Goal: Task Accomplishment & Management: Manage account settings

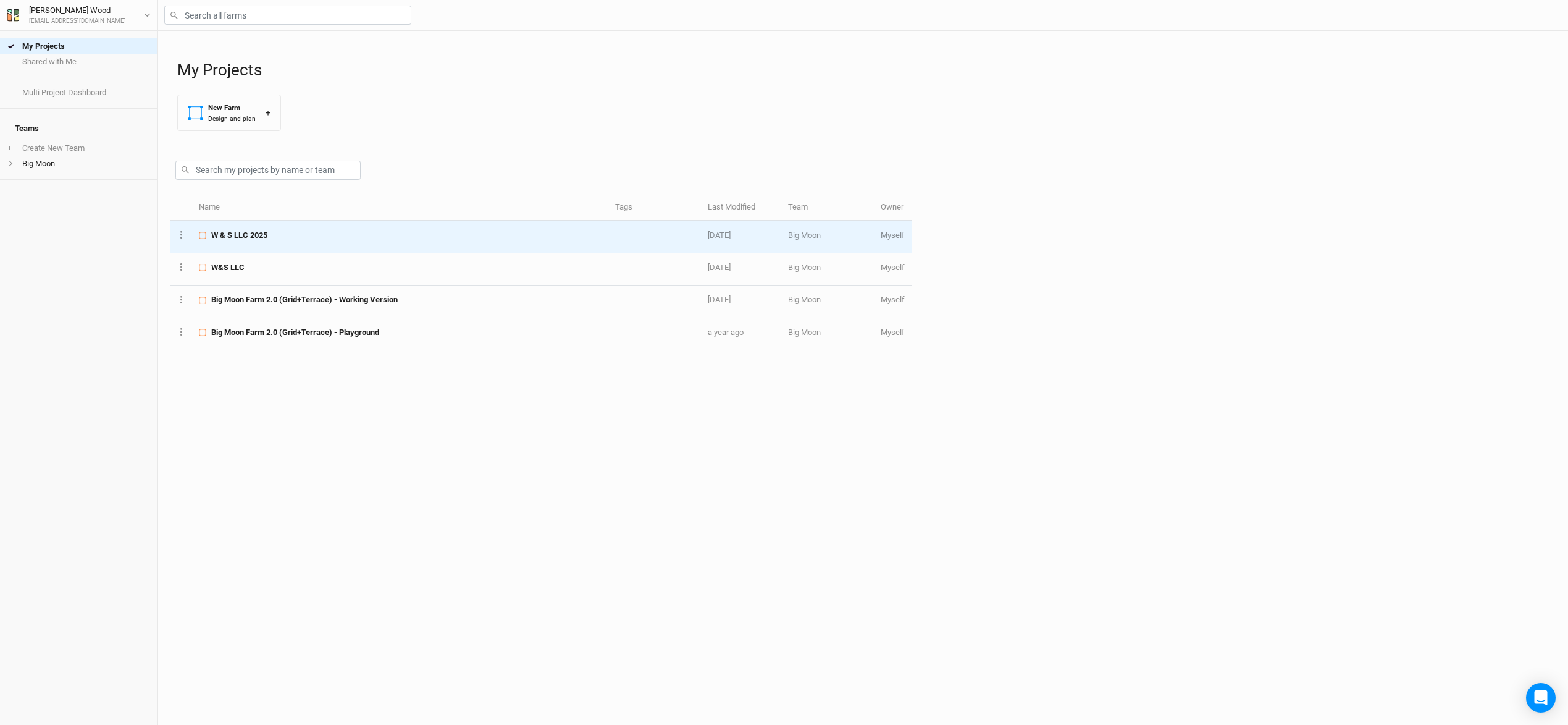
click at [251, 234] on span "W & S LLC 2025" at bounding box center [239, 235] width 56 height 11
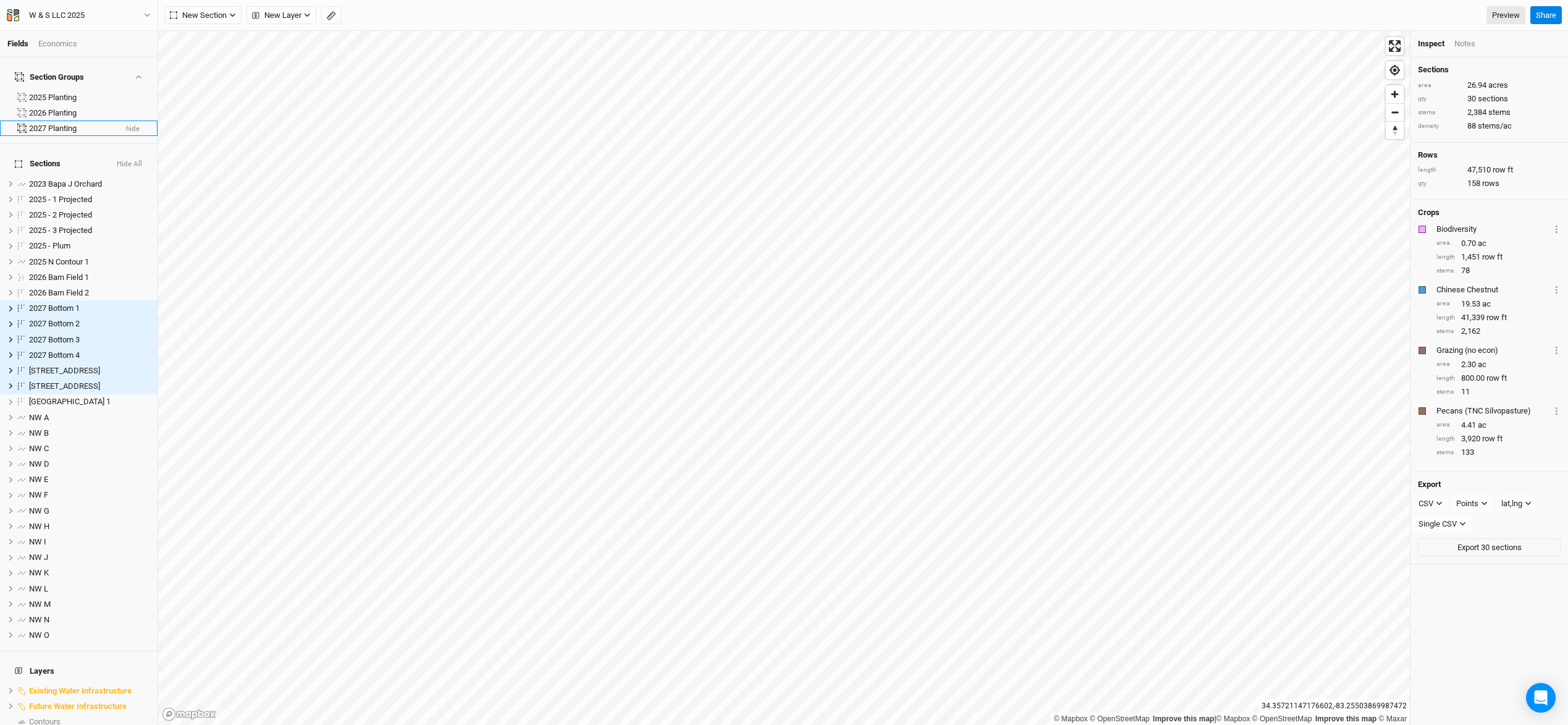
click at [134, 125] on button "hide" at bounding box center [132, 129] width 15 height 8
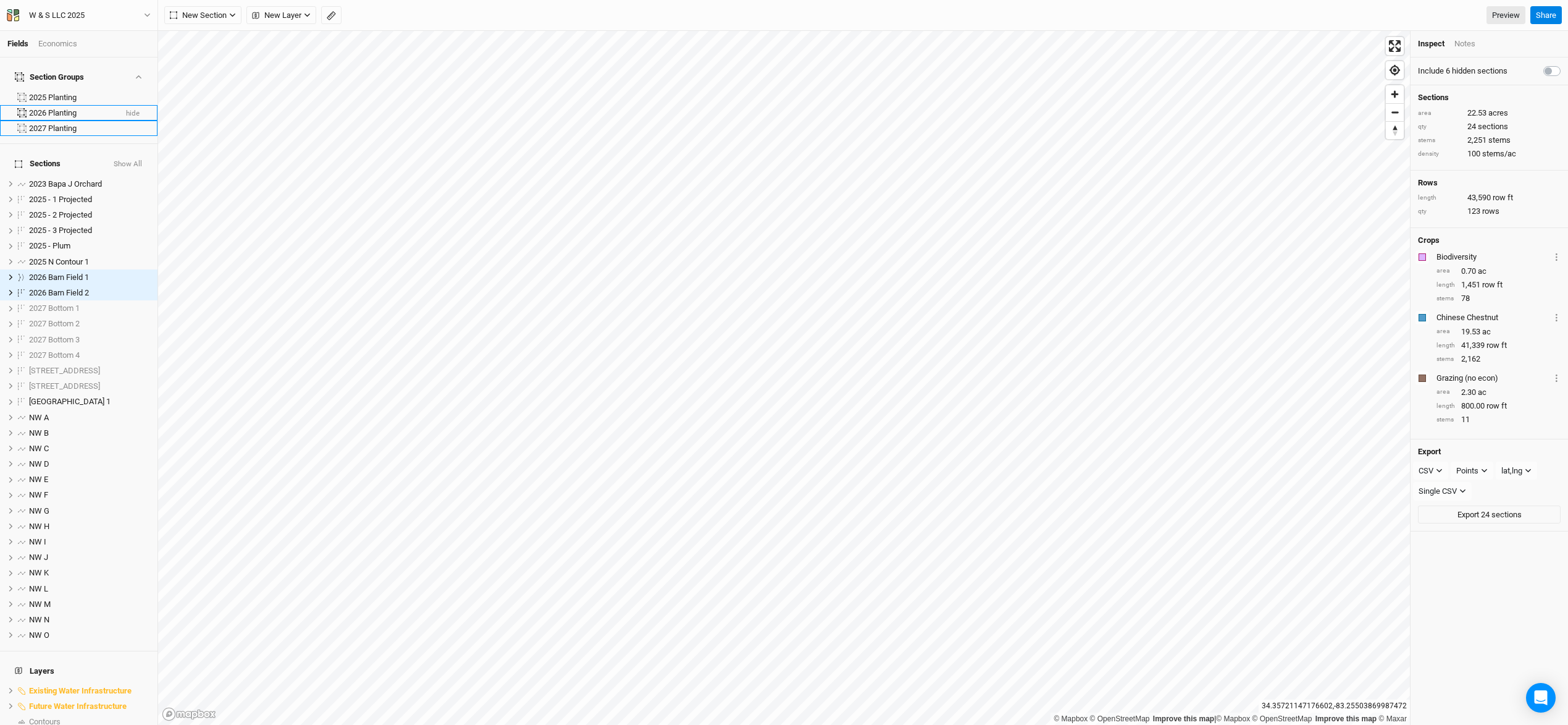
click at [135, 109] on button "hide" at bounding box center [132, 113] width 15 height 8
click at [61, 42] on div "Economics" at bounding box center [58, 44] width 39 height 11
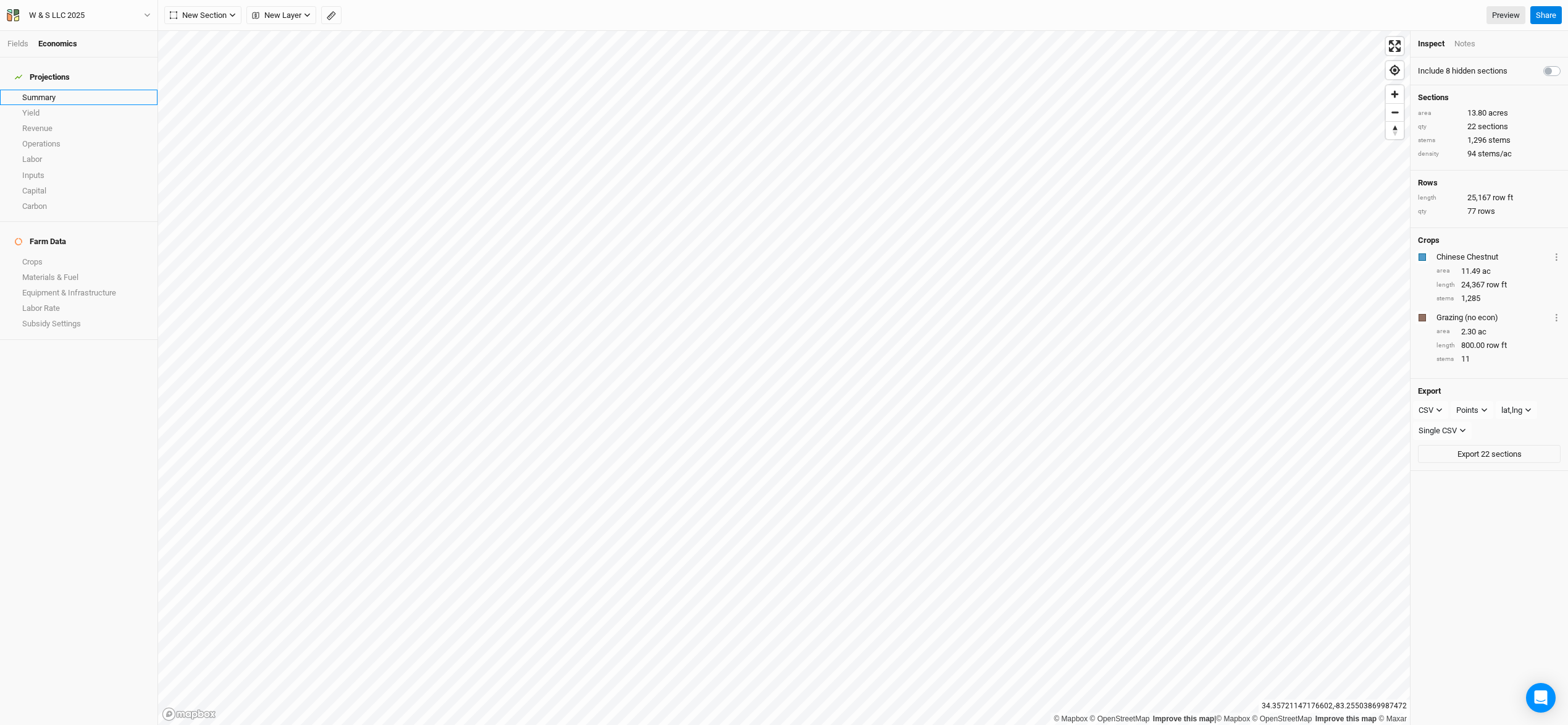
click at [51, 91] on link "Summary" at bounding box center [79, 97] width 157 height 15
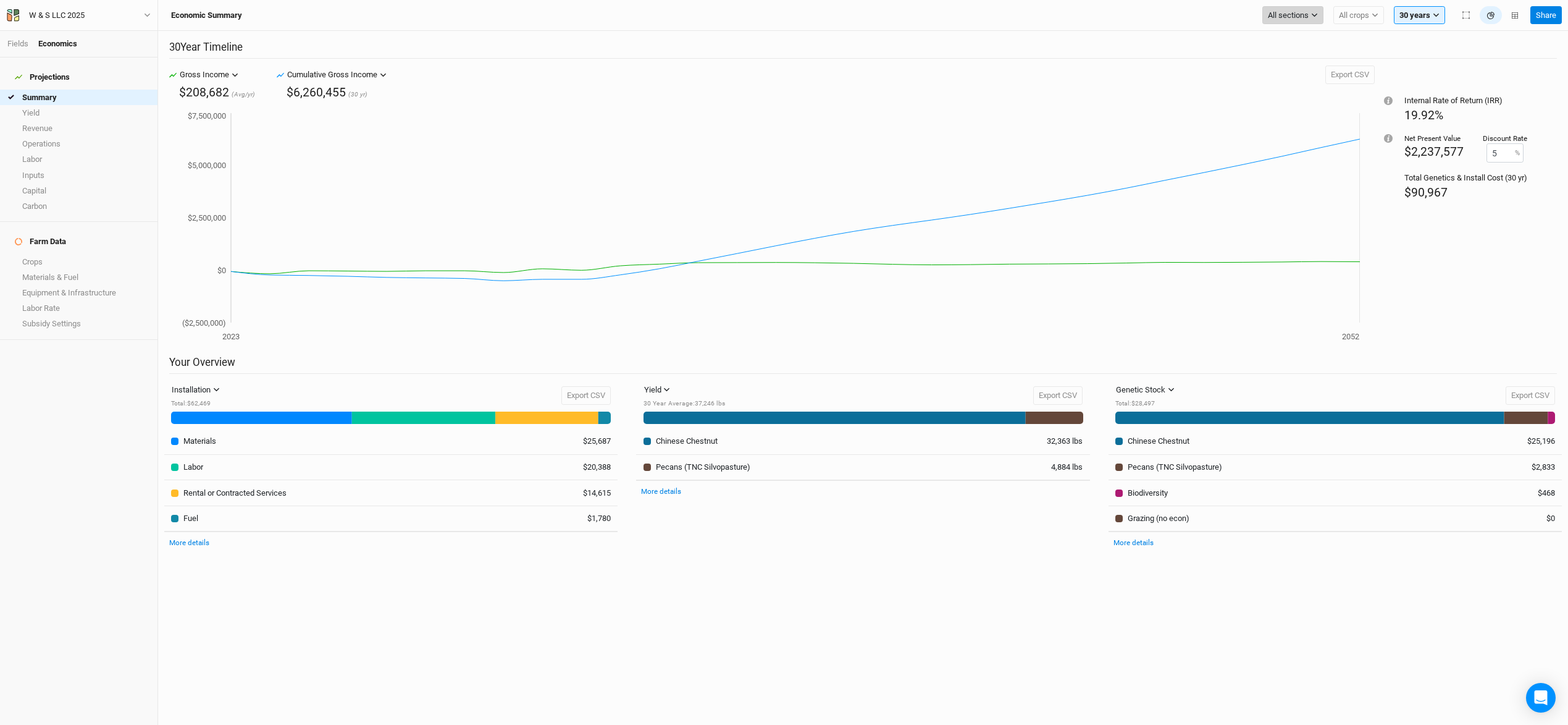
click at [1275, 15] on span "All sections" at bounding box center [1288, 15] width 41 height 13
click at [14, 42] on link "Fields" at bounding box center [18, 43] width 21 height 9
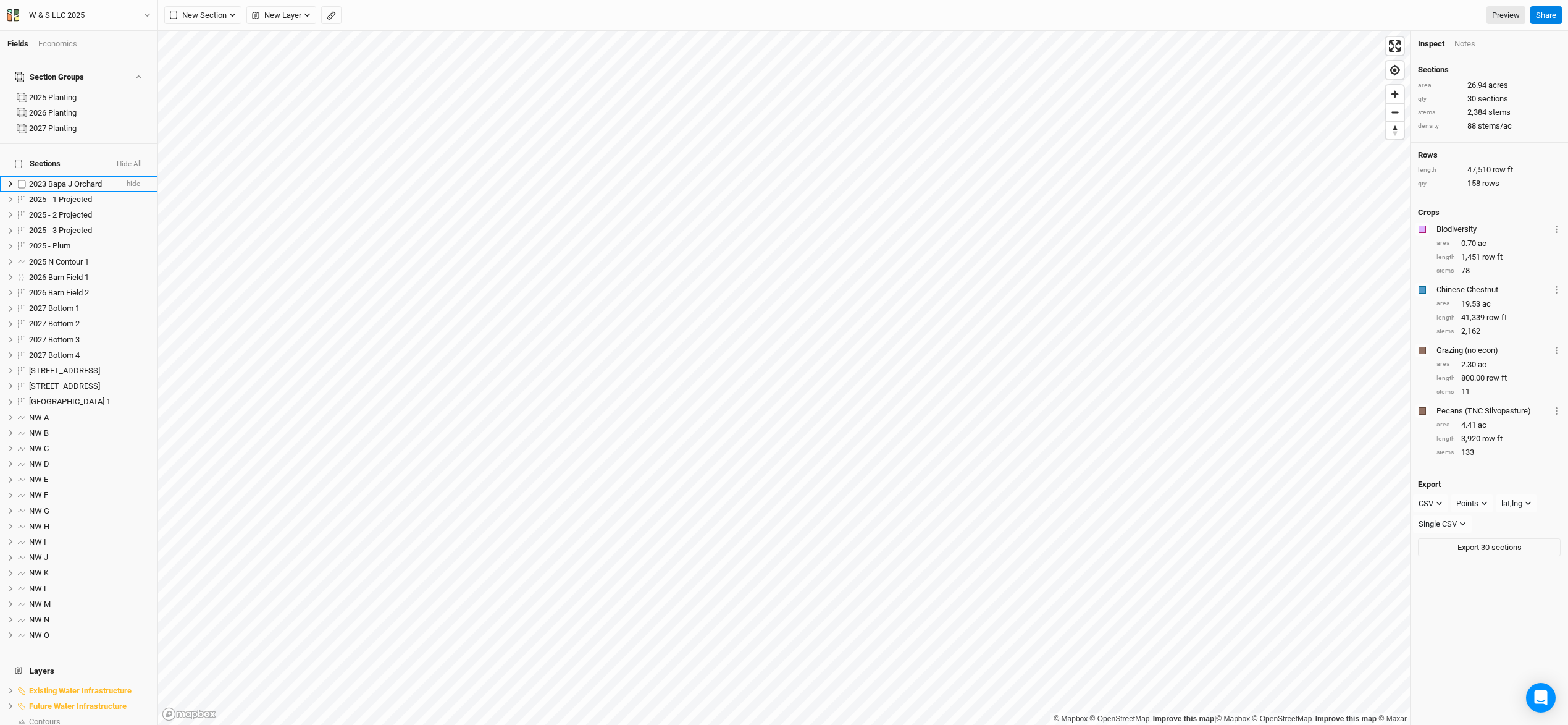
click at [22, 176] on label at bounding box center [22, 184] width 15 height 15
click at [22, 180] on input "checkbox" at bounding box center [22, 184] width 8 height 8
checkbox input "true"
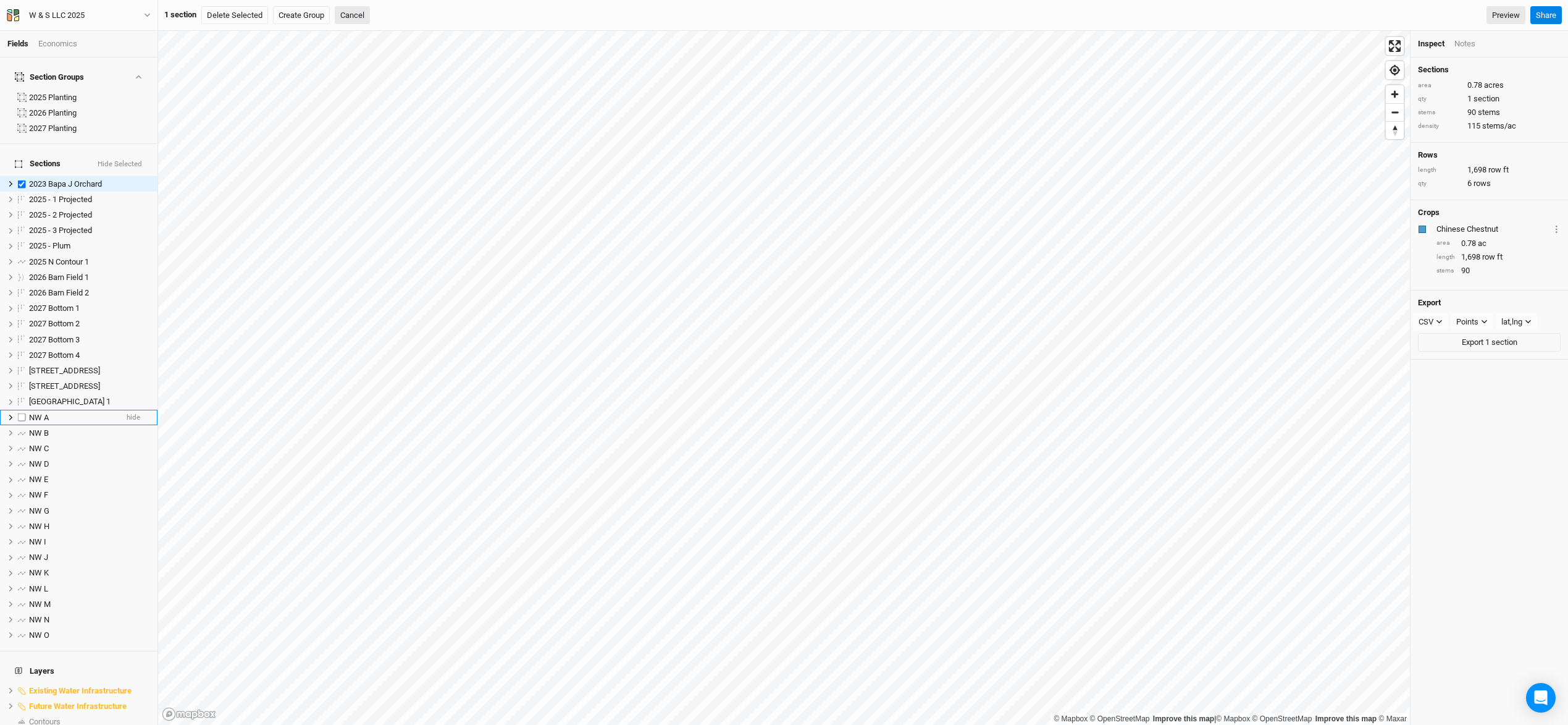
click at [20, 410] on label at bounding box center [22, 417] width 15 height 15
click at [20, 413] on input "checkbox" at bounding box center [22, 417] width 8 height 8
checkbox input "true"
click at [22, 415] on label at bounding box center [22, 422] width 15 height 15
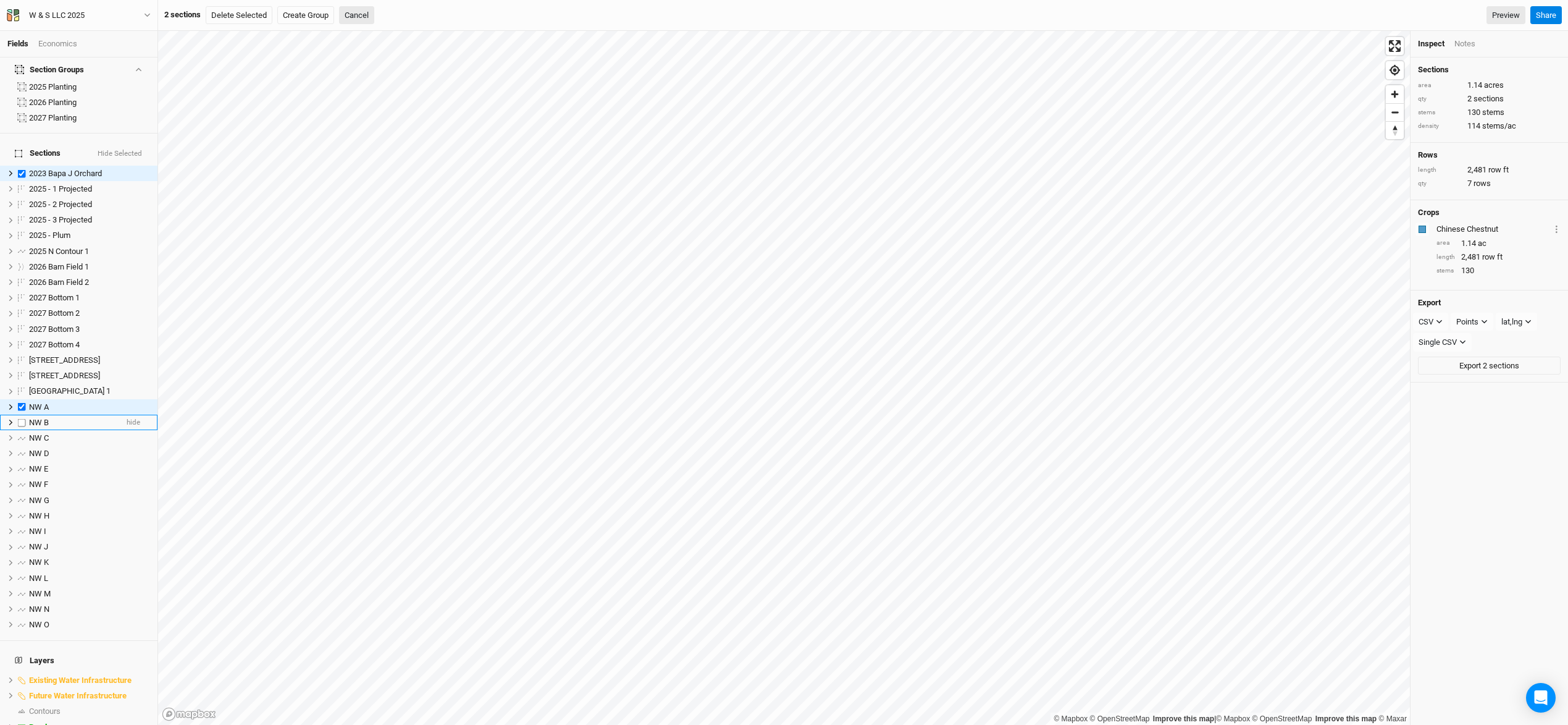
click at [22, 418] on input "checkbox" at bounding box center [22, 422] width 8 height 8
checkbox input "true"
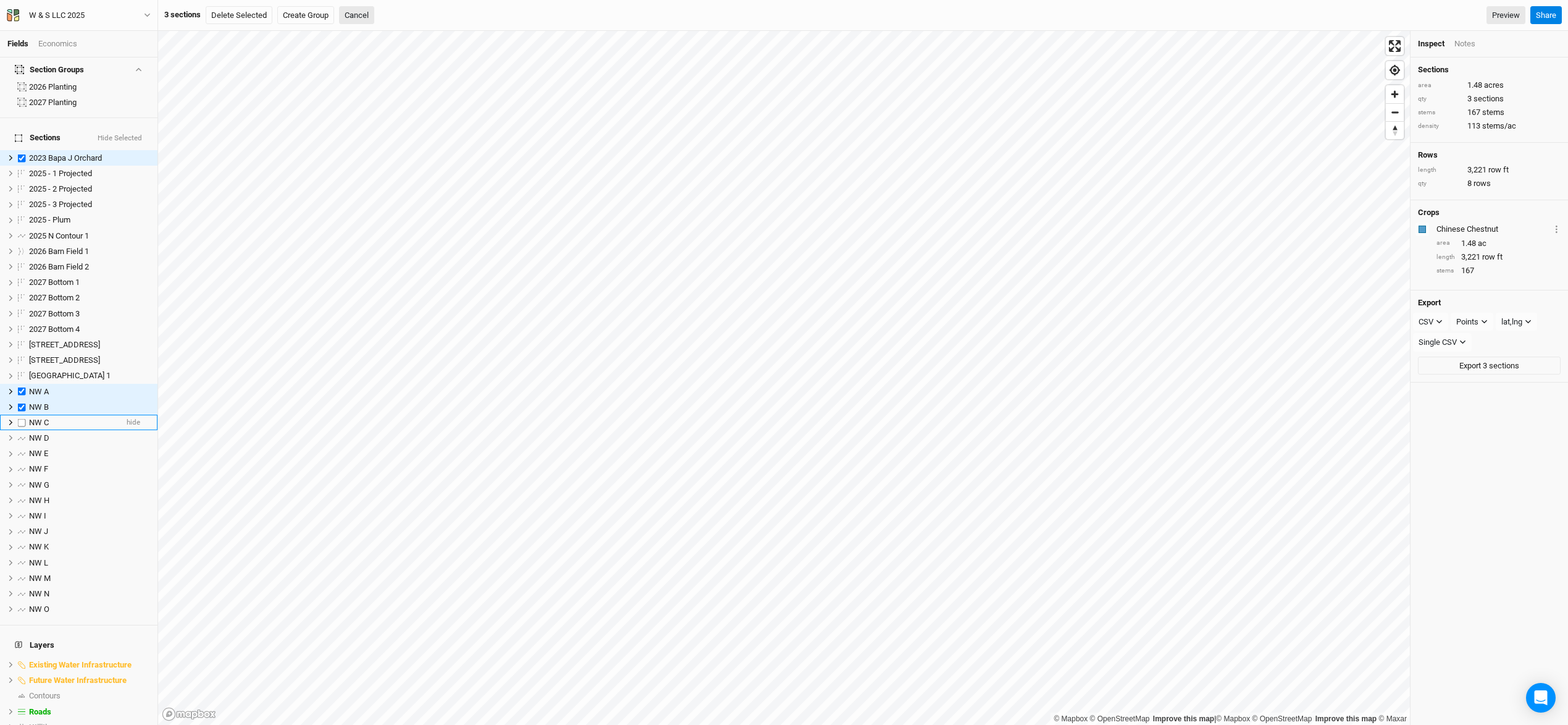
click at [22, 415] on label at bounding box center [22, 422] width 15 height 15
click at [22, 418] on input "checkbox" at bounding box center [22, 422] width 8 height 8
checkbox input "true"
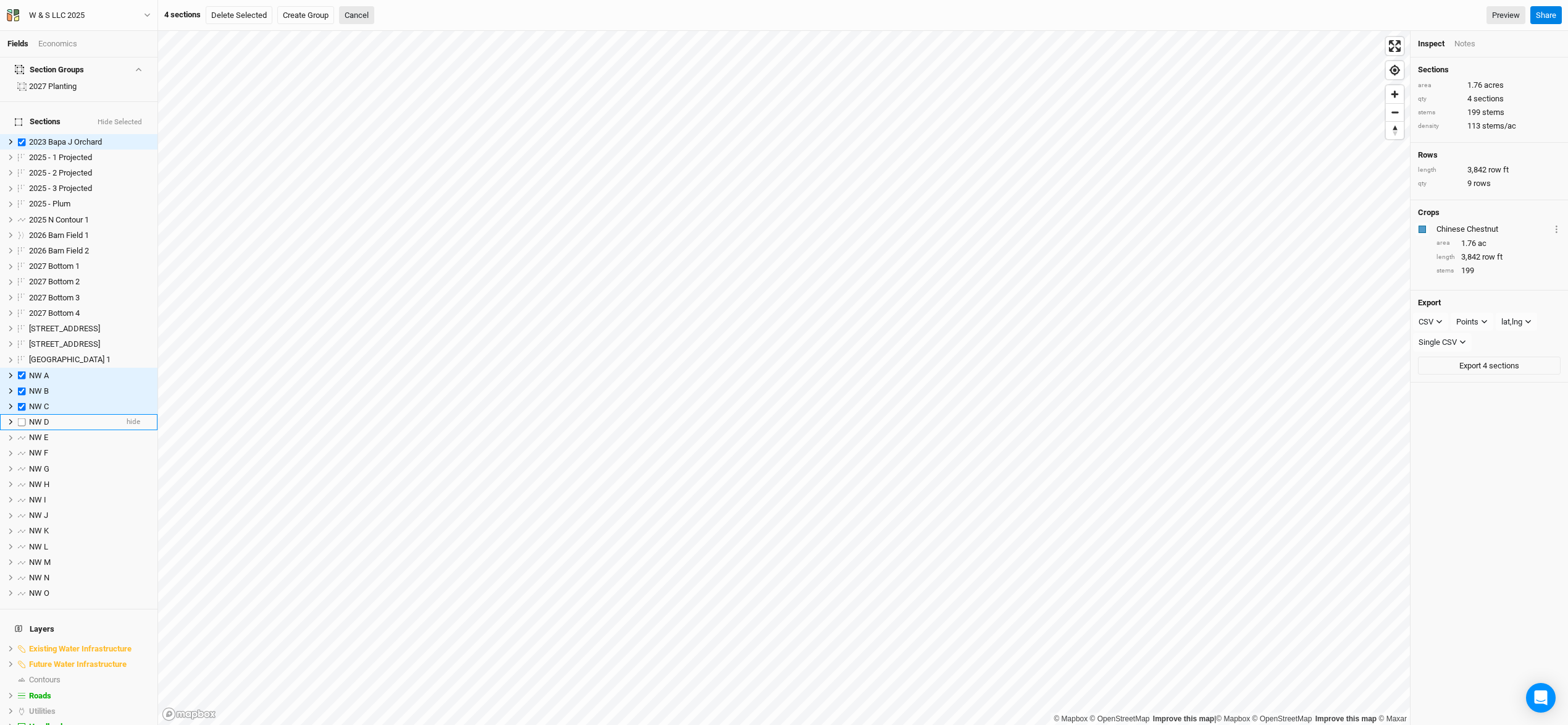
click at [22, 414] on label at bounding box center [22, 422] width 15 height 15
click at [22, 417] on input "checkbox" at bounding box center [22, 422] width 8 height 8
checkbox input "true"
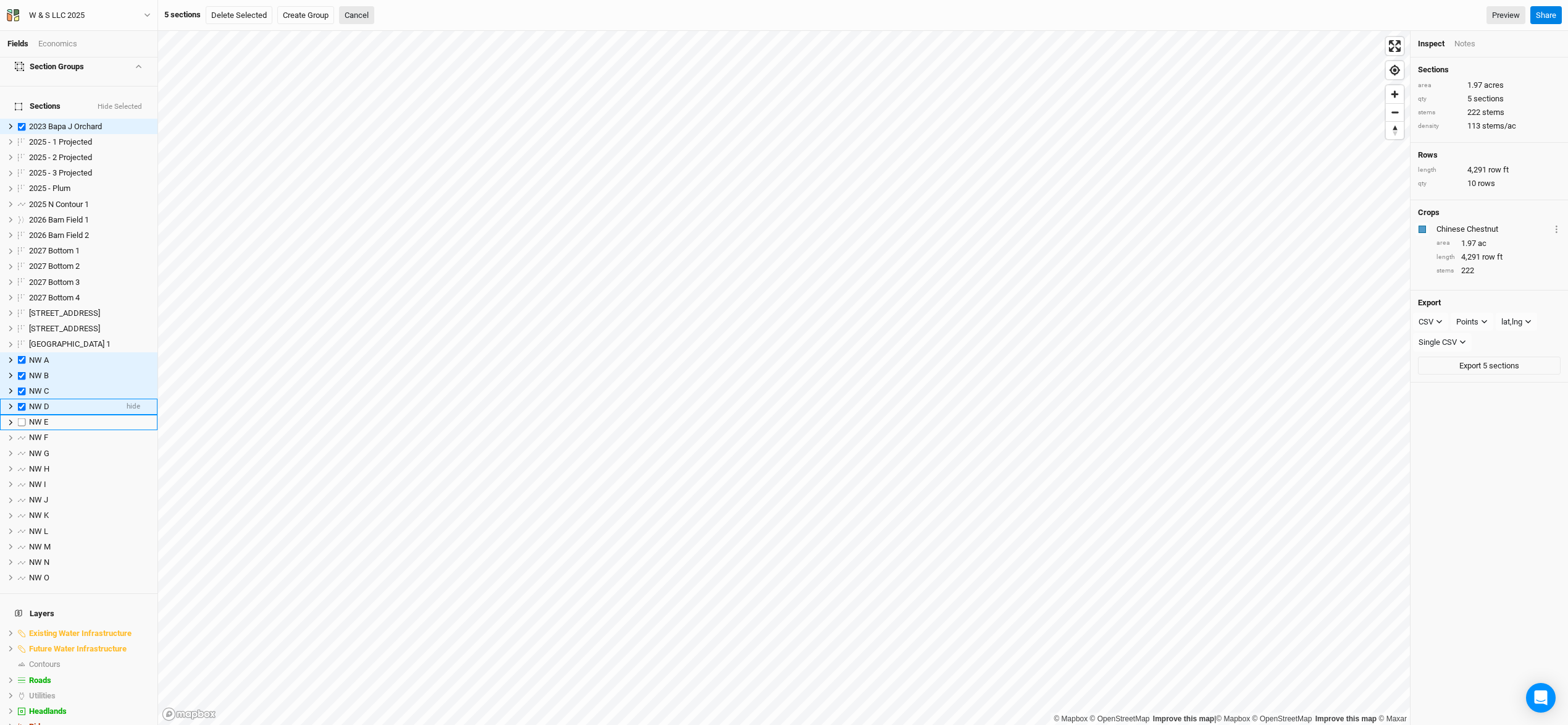
click at [22, 415] on label at bounding box center [22, 422] width 15 height 15
click at [22, 418] on input "checkbox" at bounding box center [22, 422] width 8 height 8
checkbox input "true"
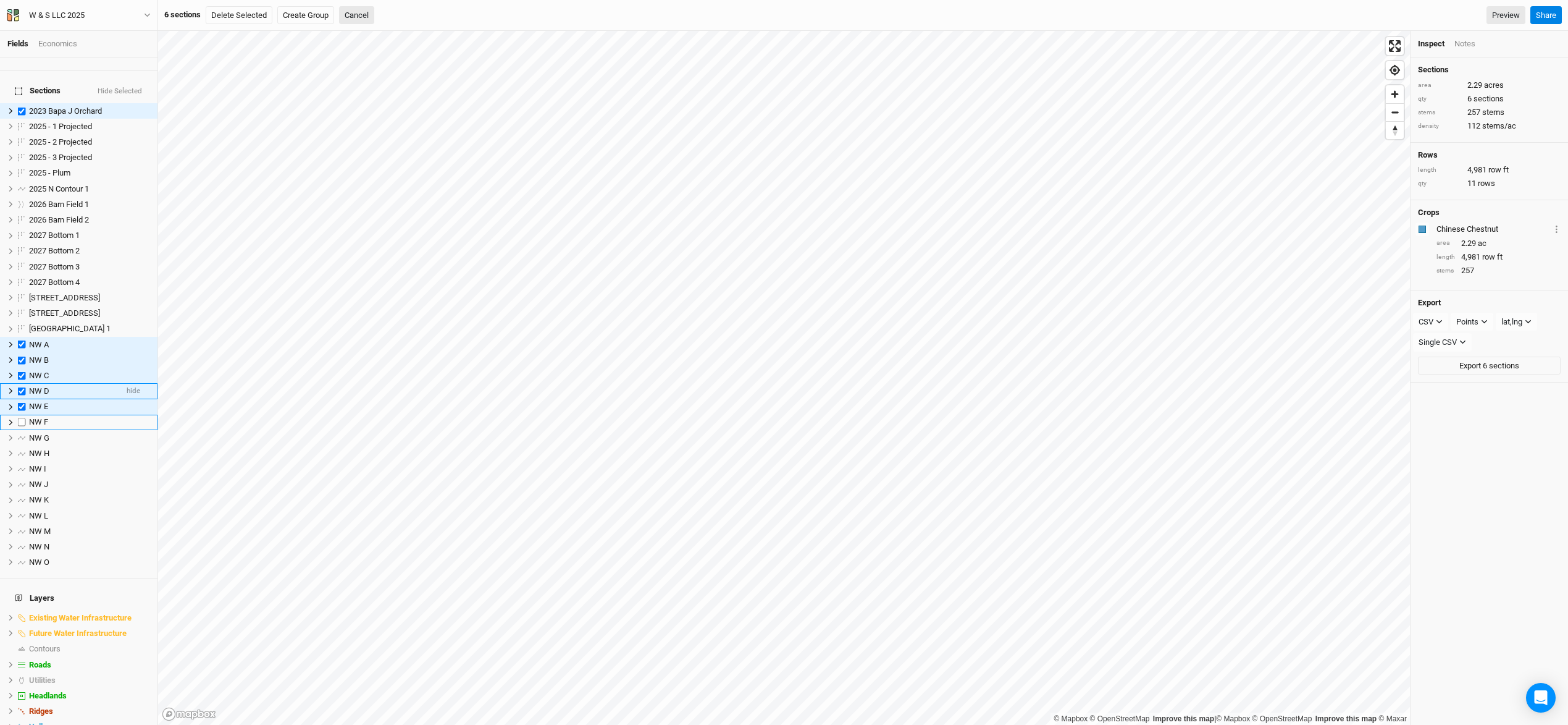
click at [22, 415] on label at bounding box center [22, 422] width 15 height 15
click at [22, 418] on input "checkbox" at bounding box center [22, 422] width 8 height 8
checkbox input "true"
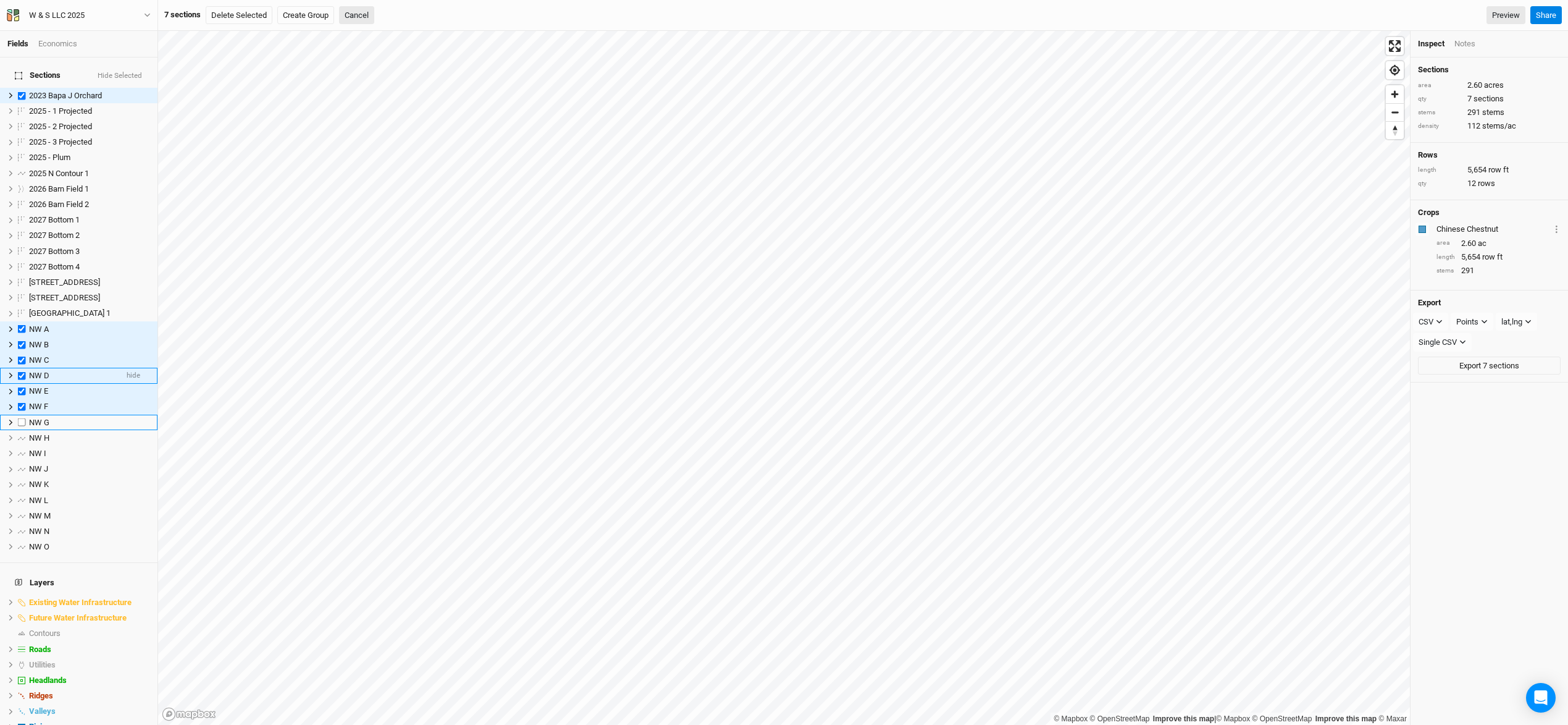
click at [22, 415] on label at bounding box center [22, 422] width 15 height 15
click at [22, 418] on input "checkbox" at bounding box center [22, 422] width 8 height 8
checkbox input "true"
click at [22, 415] on label at bounding box center [22, 422] width 15 height 15
click at [22, 418] on input "checkbox" at bounding box center [22, 422] width 8 height 8
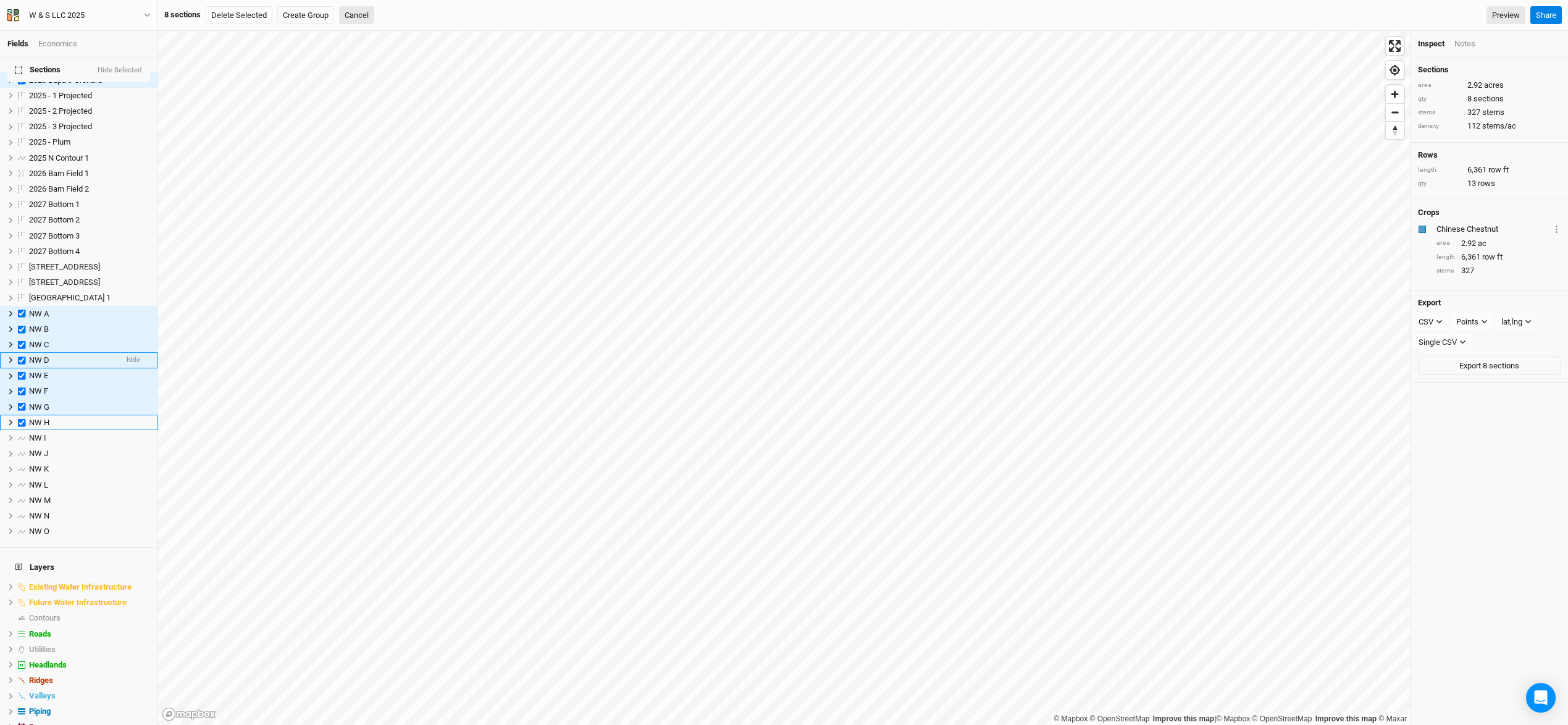
checkbox input "true"
click at [22, 414] on label at bounding box center [22, 422] width 15 height 15
click at [22, 417] on input "checkbox" at bounding box center [22, 422] width 8 height 8
checkbox input "true"
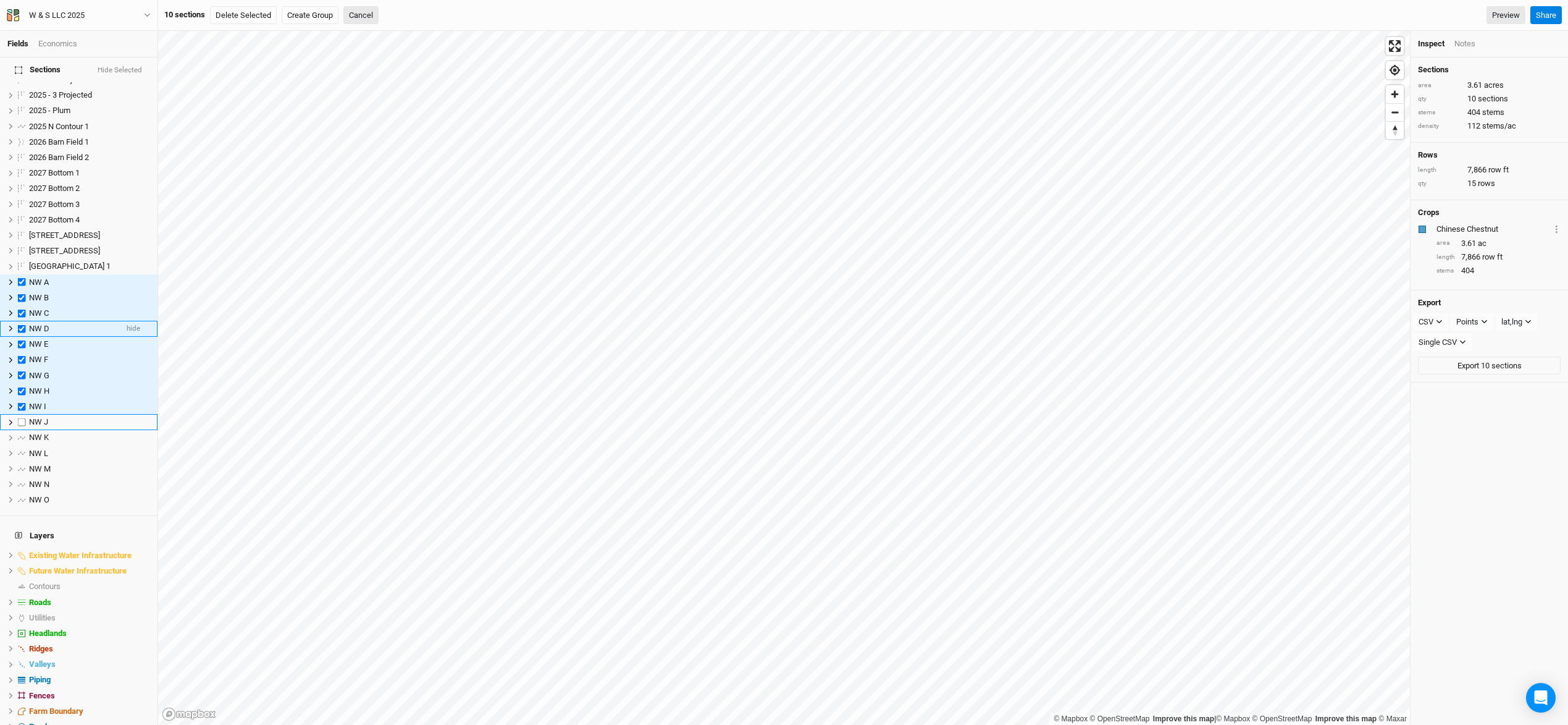
click at [22, 415] on label at bounding box center [22, 422] width 15 height 15
click at [22, 418] on input "checkbox" at bounding box center [22, 422] width 8 height 8
checkbox input "true"
click at [22, 415] on label at bounding box center [22, 422] width 15 height 15
click at [22, 418] on input "checkbox" at bounding box center [22, 422] width 8 height 8
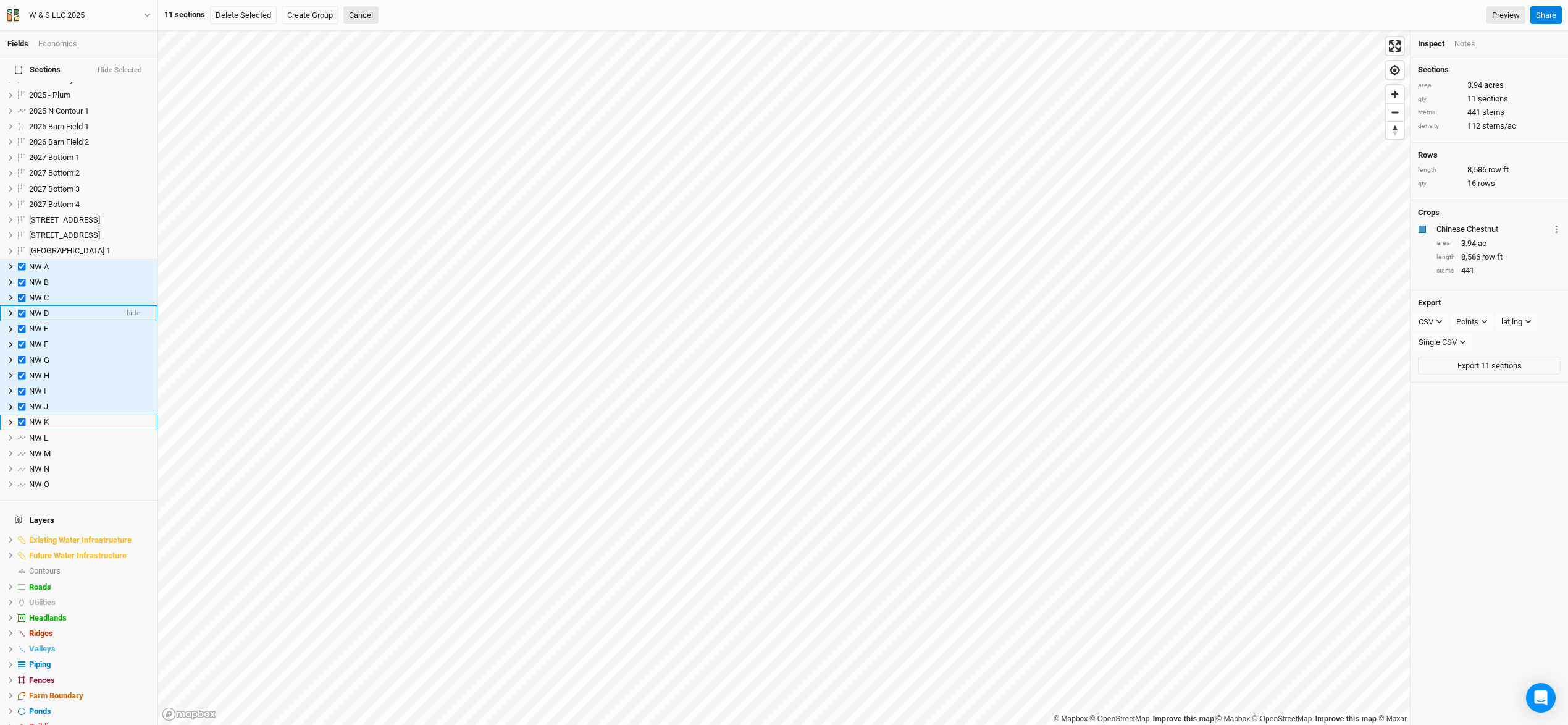
checkbox input "true"
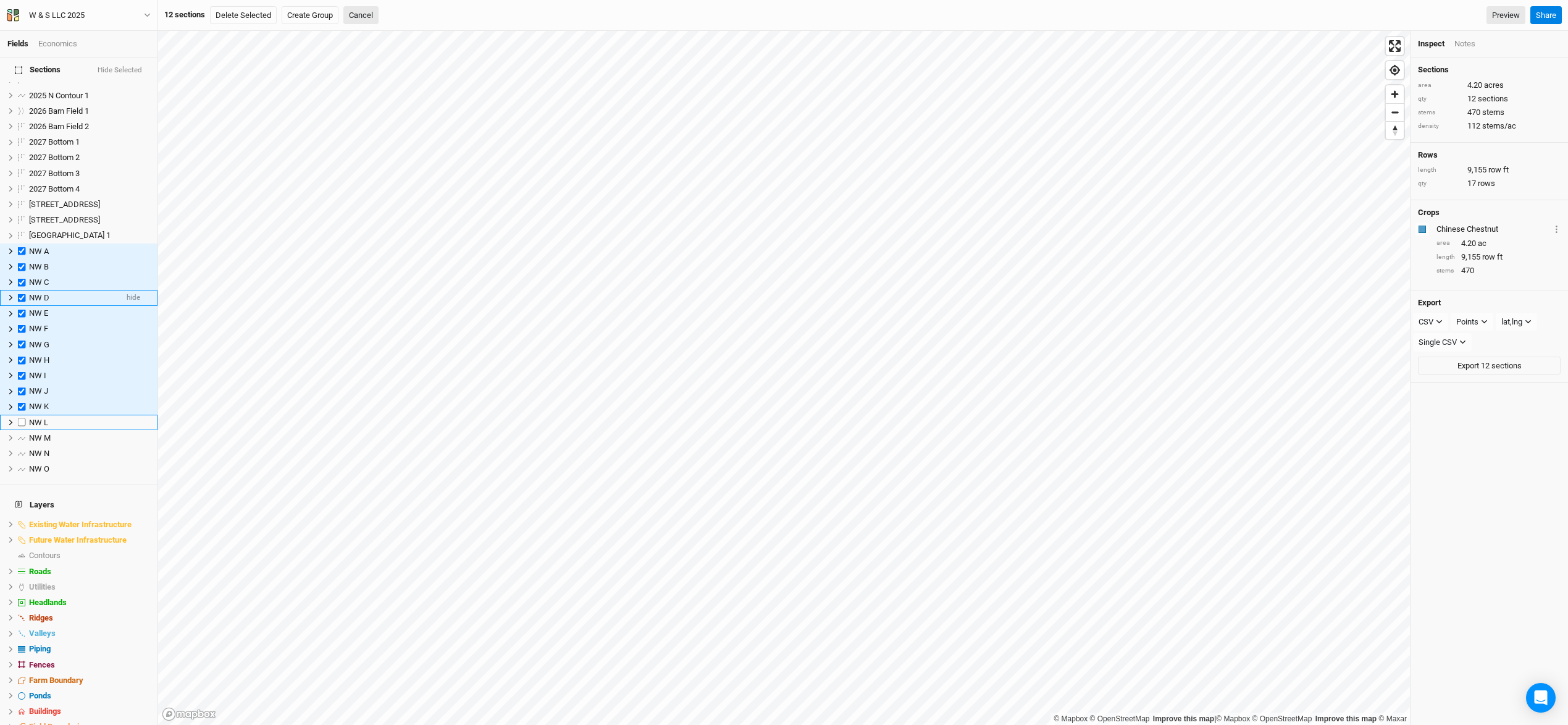
click at [22, 415] on label at bounding box center [22, 422] width 15 height 15
click at [22, 418] on input "checkbox" at bounding box center [22, 422] width 8 height 8
checkbox input "true"
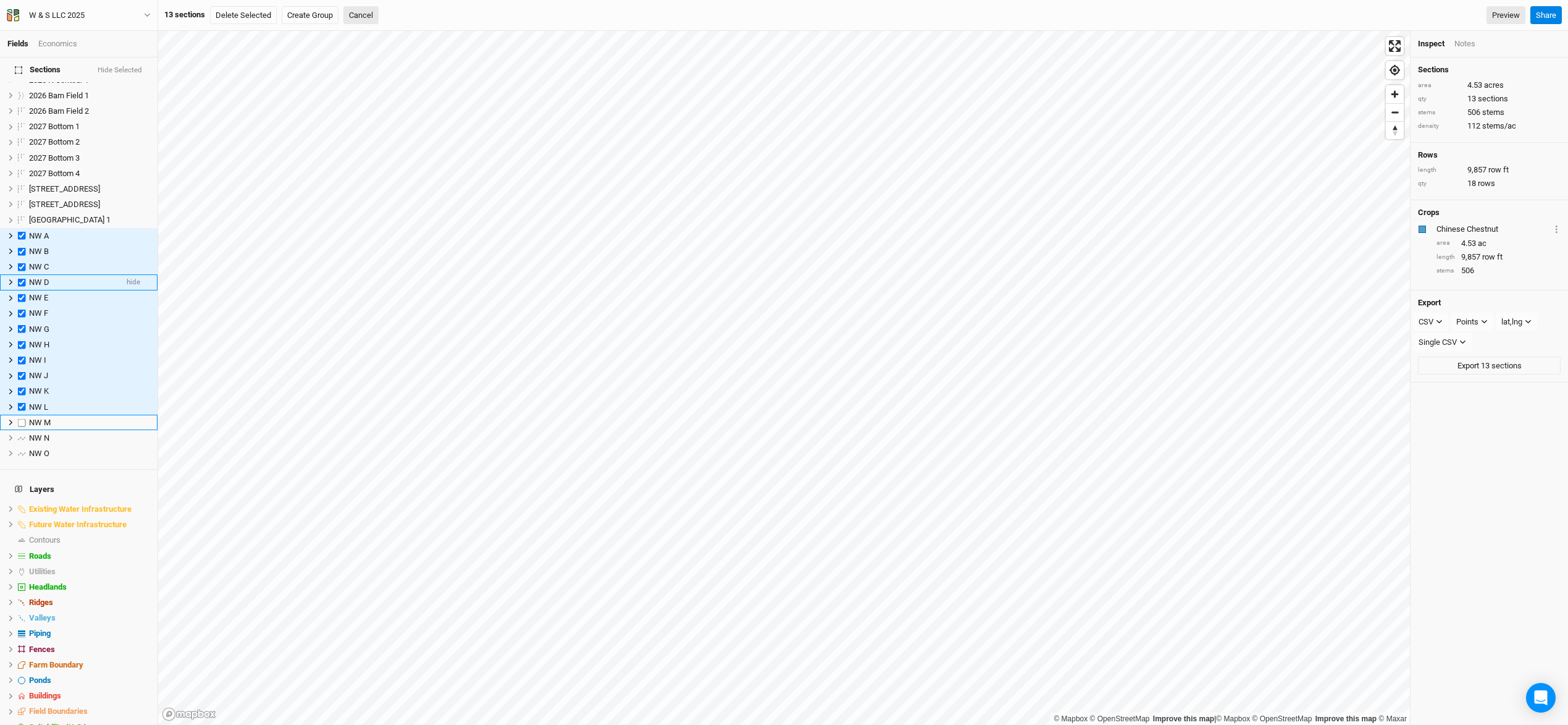
click at [22, 415] on label at bounding box center [22, 422] width 15 height 15
click at [22, 418] on input "checkbox" at bounding box center [22, 422] width 8 height 8
checkbox input "true"
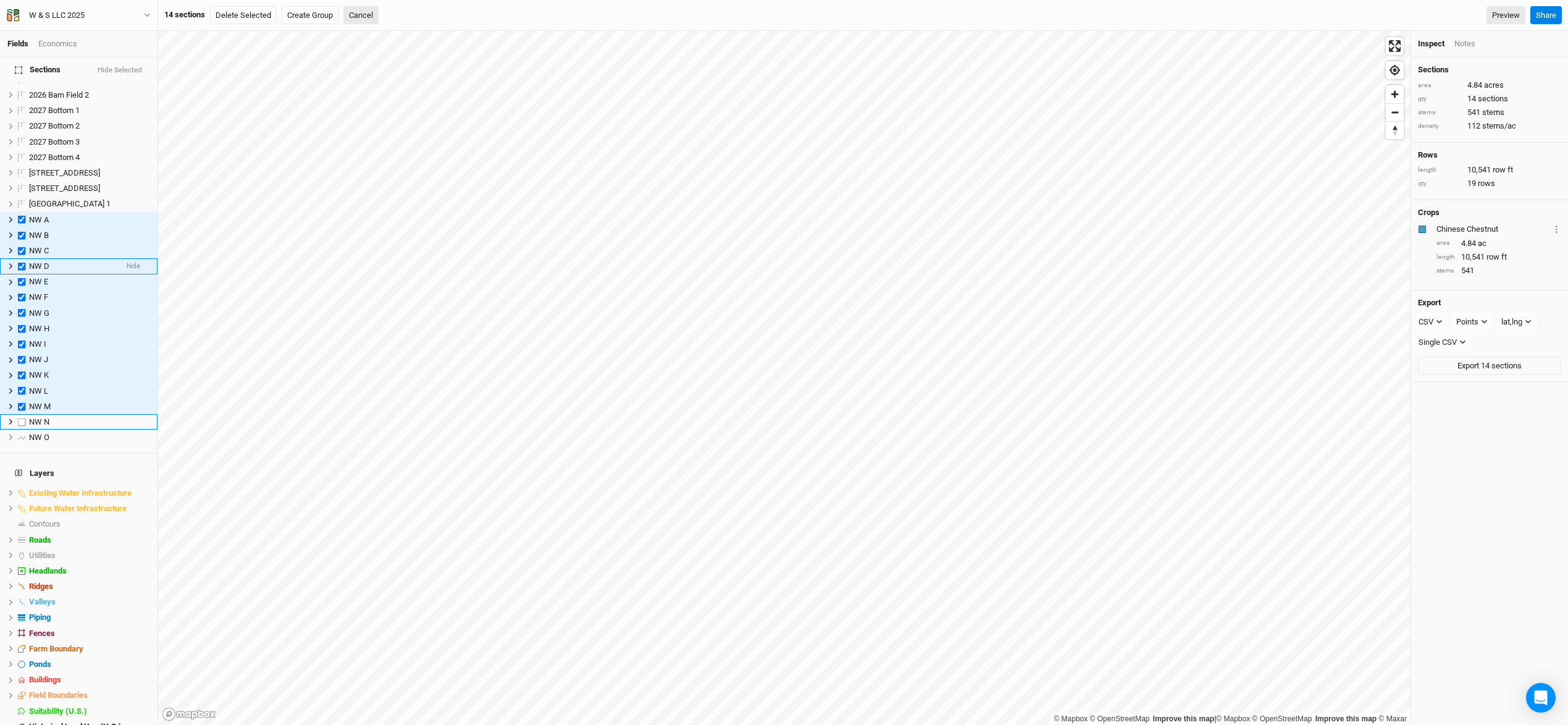
click at [22, 414] on label at bounding box center [22, 422] width 15 height 15
click at [22, 417] on input "checkbox" at bounding box center [22, 422] width 8 height 8
checkbox input "true"
click at [22, 429] on label at bounding box center [22, 437] width 15 height 15
click at [22, 433] on input "checkbox" at bounding box center [22, 438] width 8 height 8
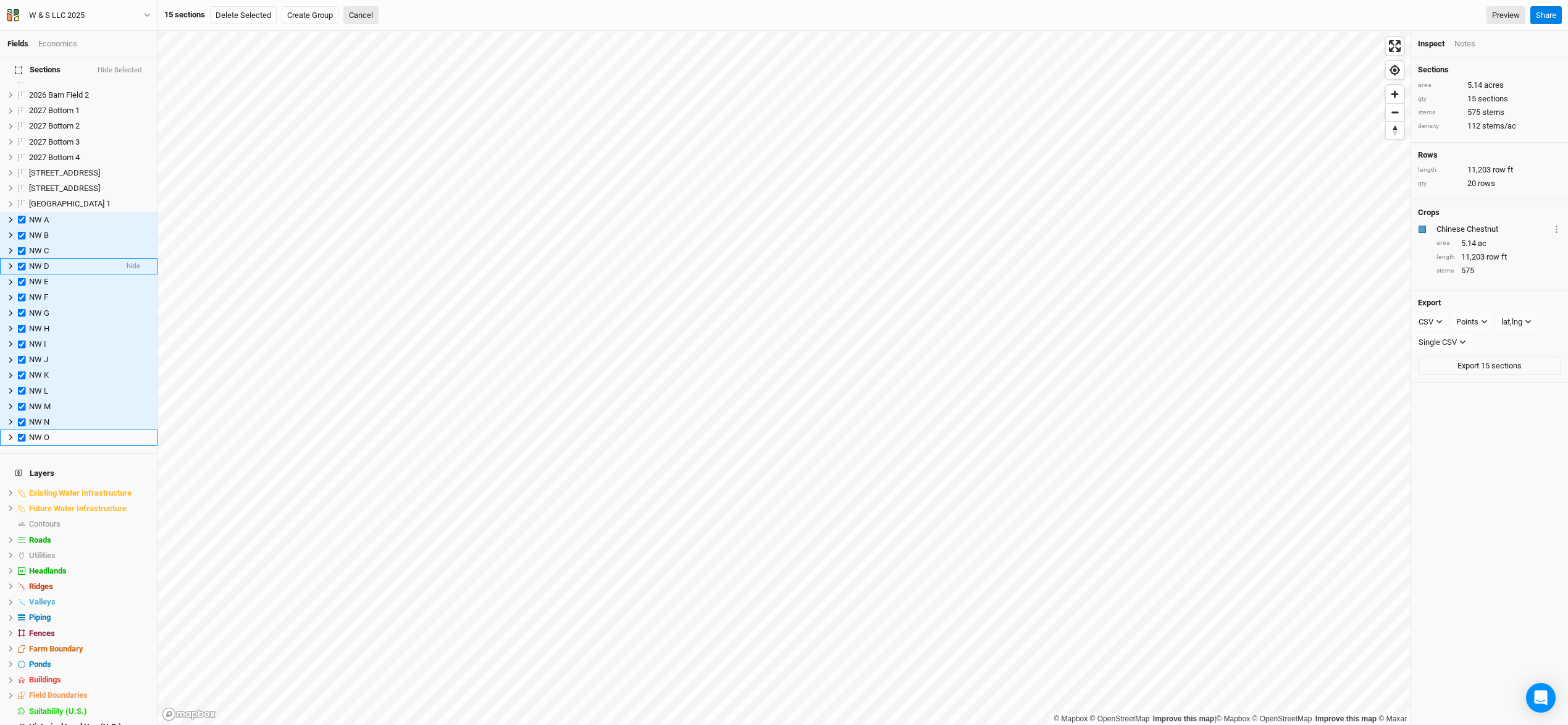
checkbox input "true"
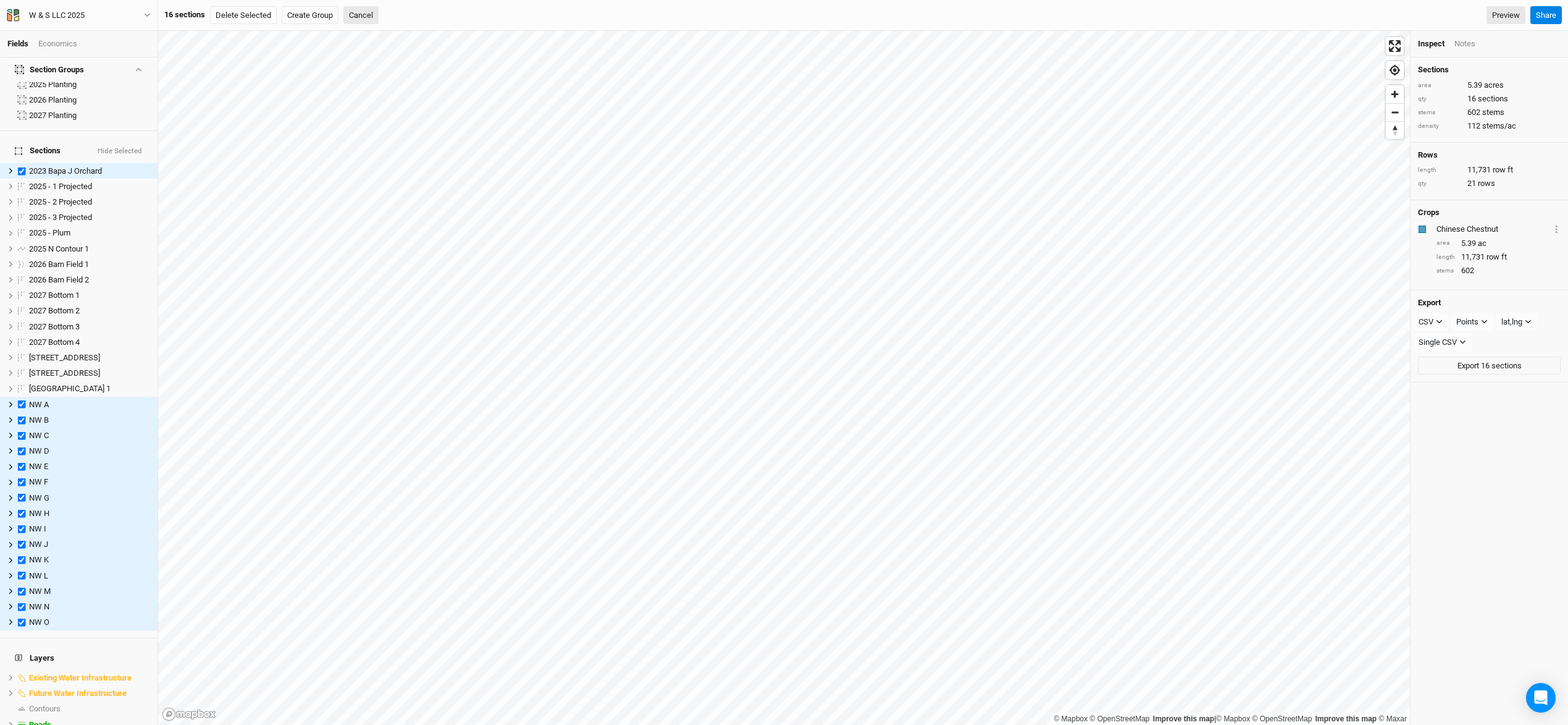
scroll to position [0, 0]
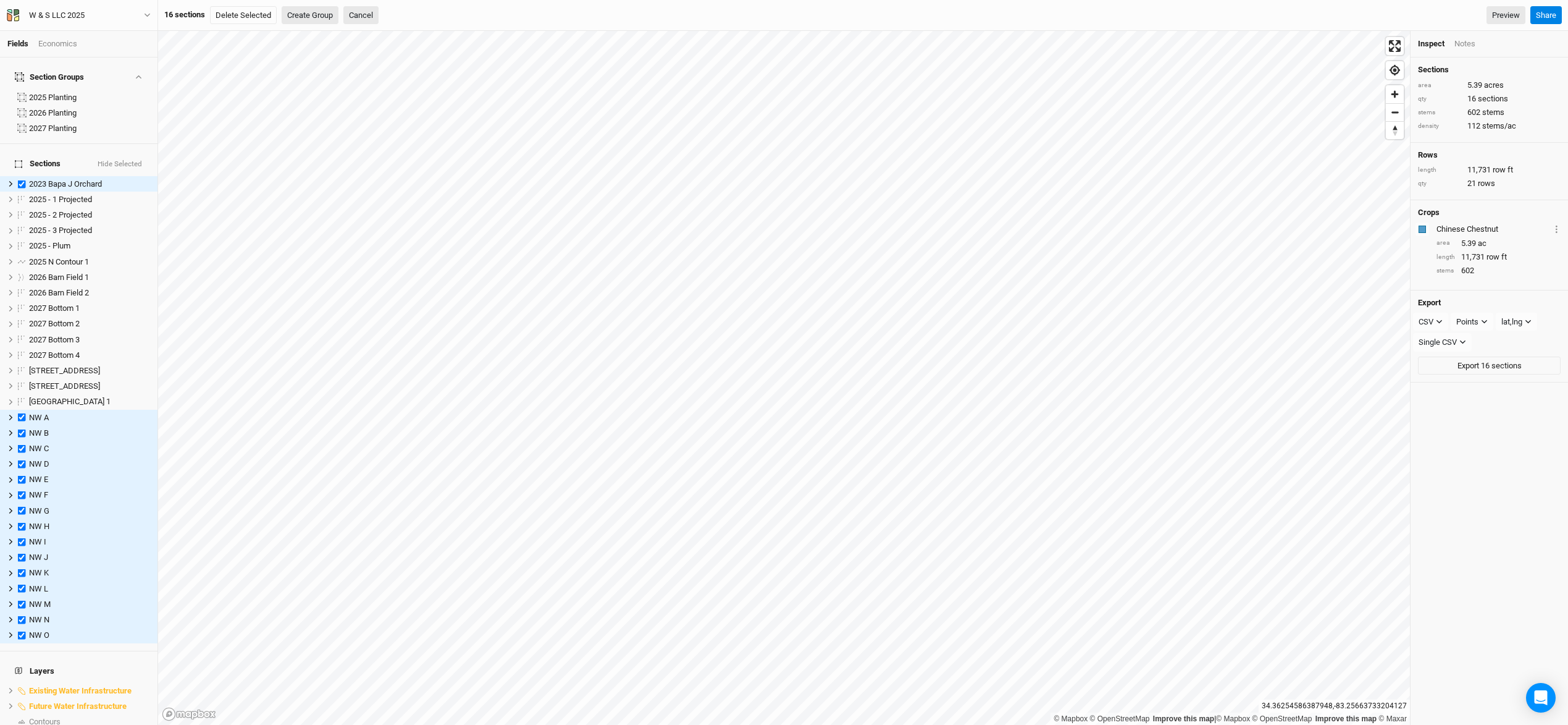
click at [317, 17] on button "Create Group" at bounding box center [310, 15] width 57 height 19
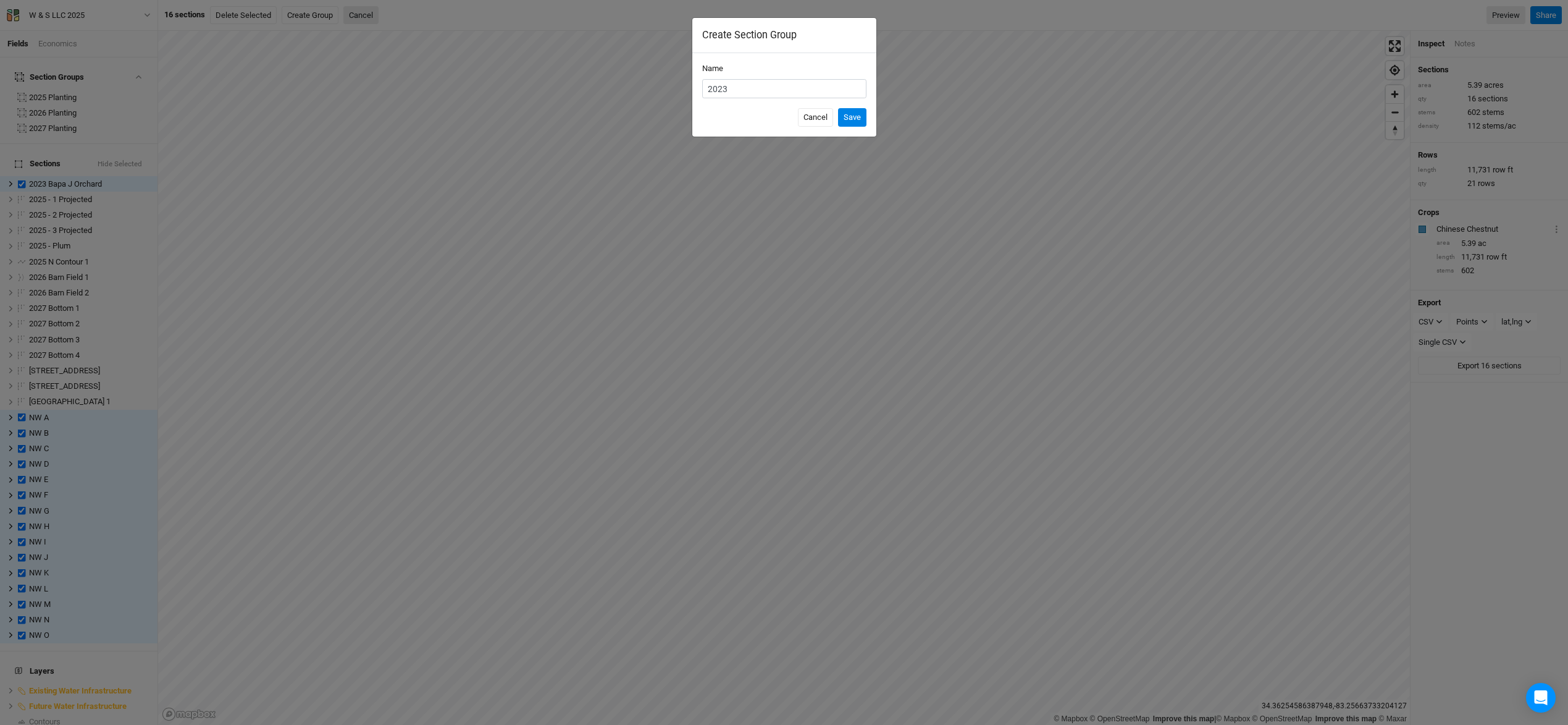
type input "2023 Planting"
click at [858, 120] on button "Save" at bounding box center [852, 117] width 29 height 19
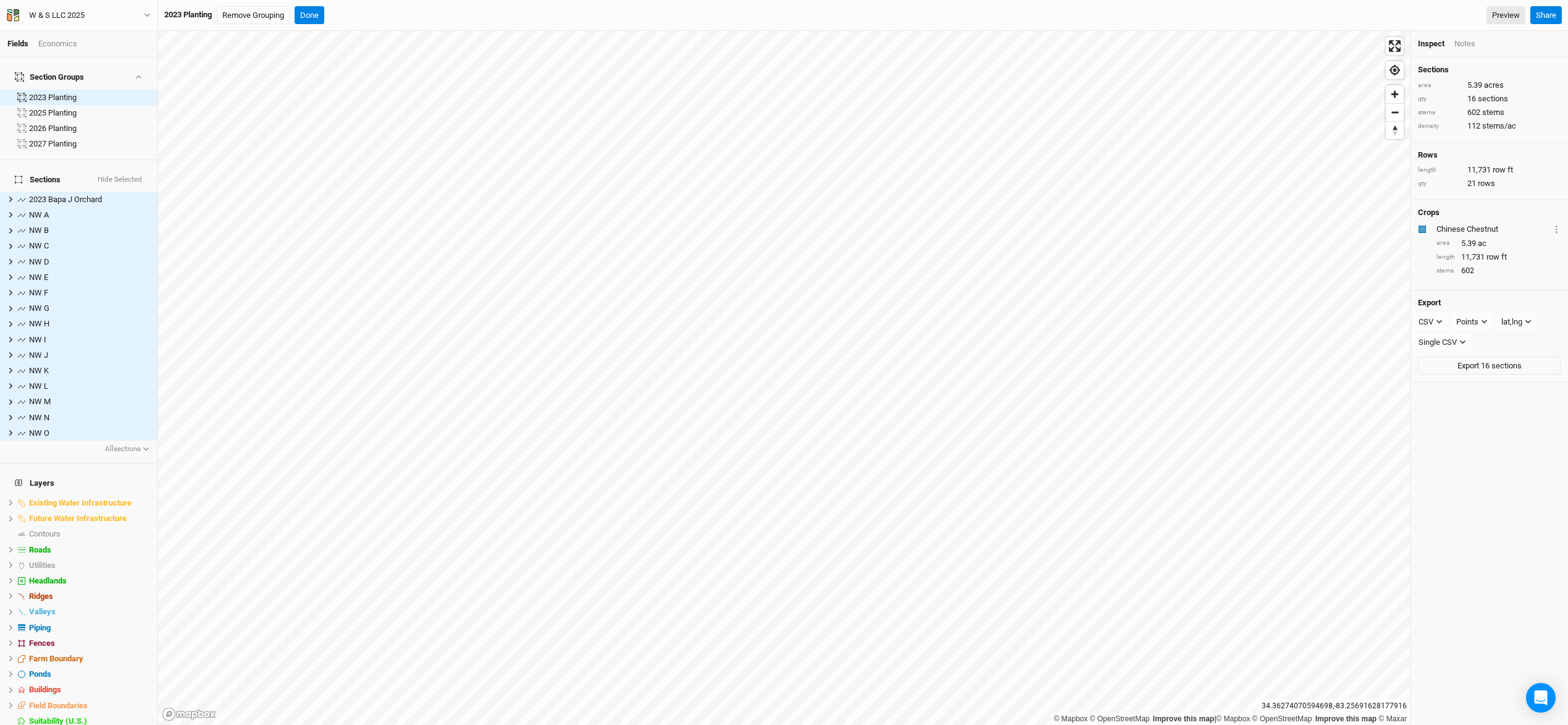
click at [63, 43] on div "Economics" at bounding box center [58, 44] width 39 height 11
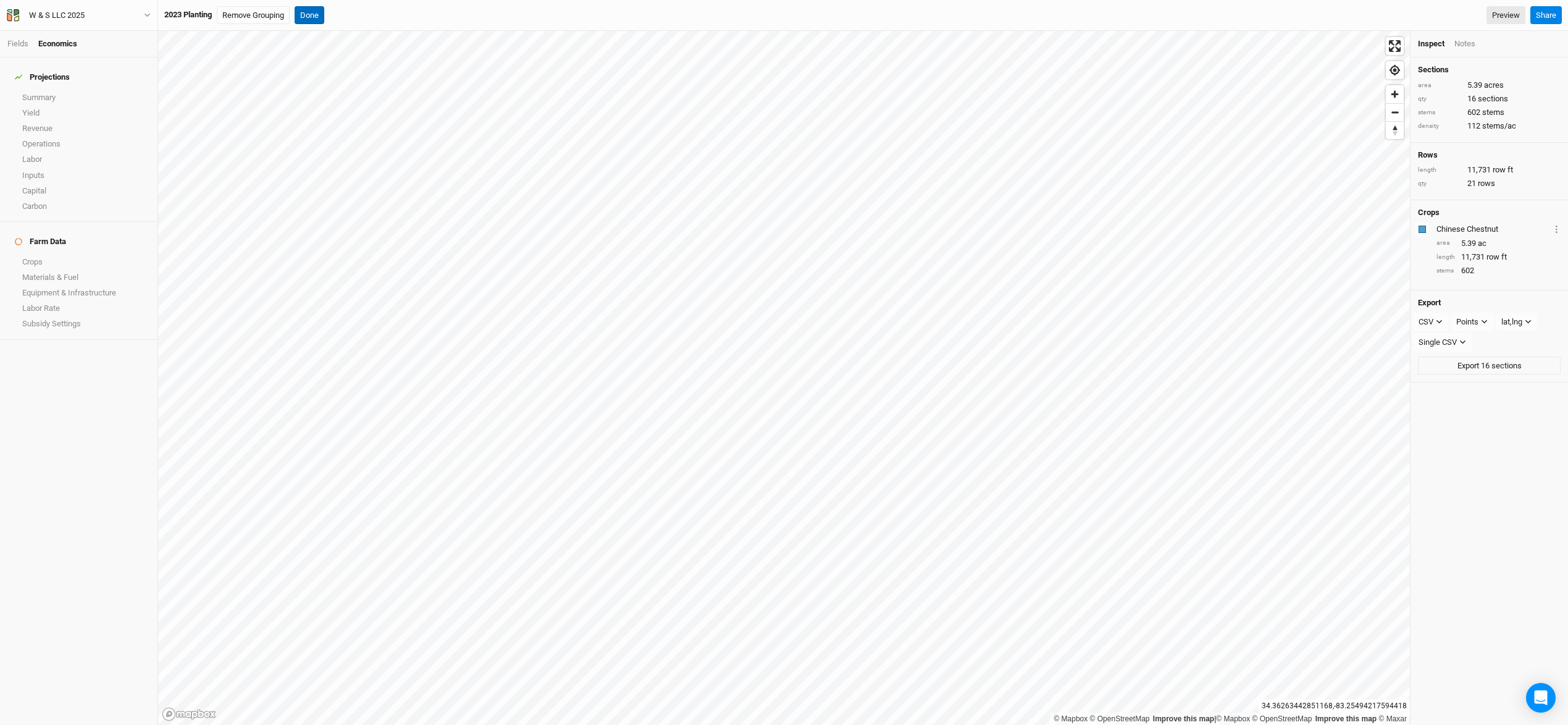
click at [321, 17] on button "Done" at bounding box center [309, 15] width 30 height 19
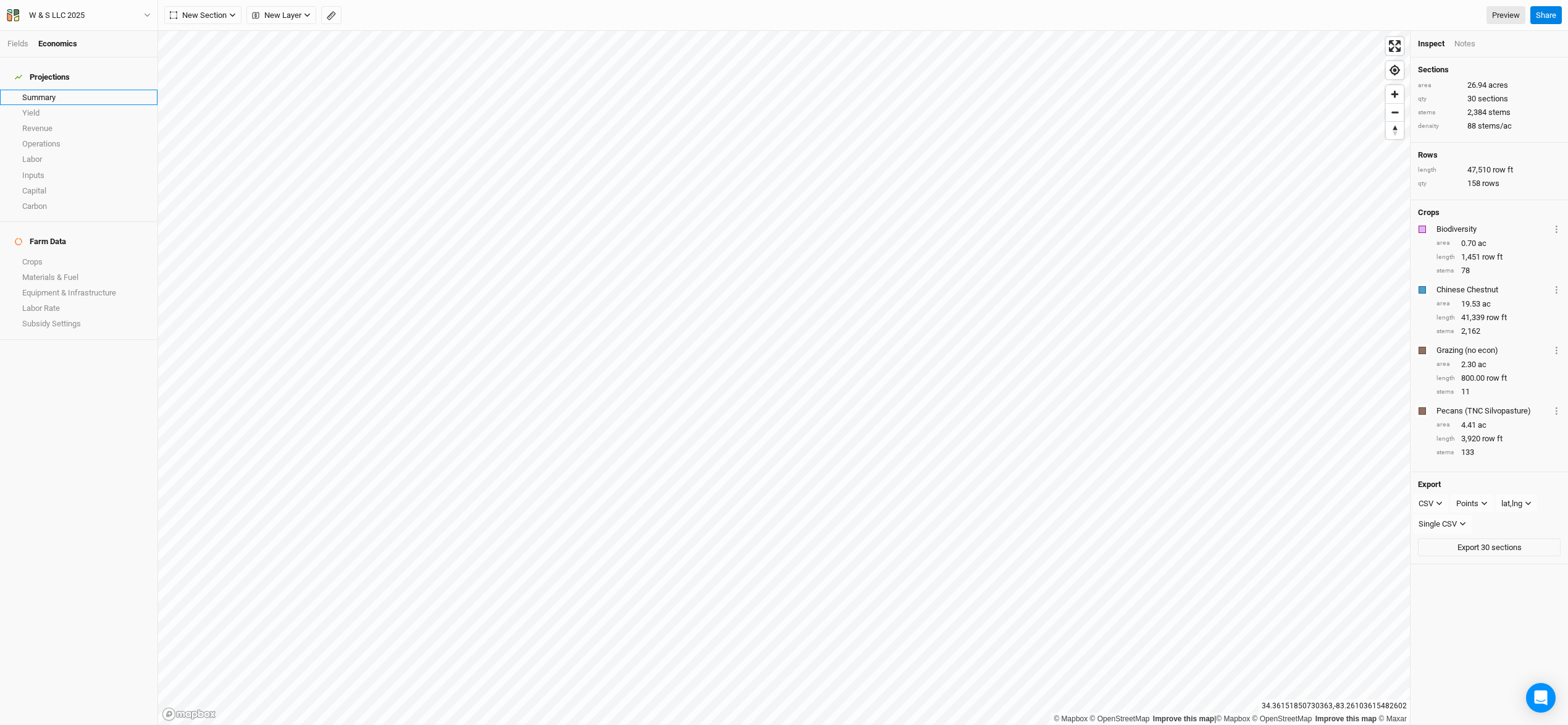
click at [51, 90] on link "Summary" at bounding box center [79, 97] width 157 height 15
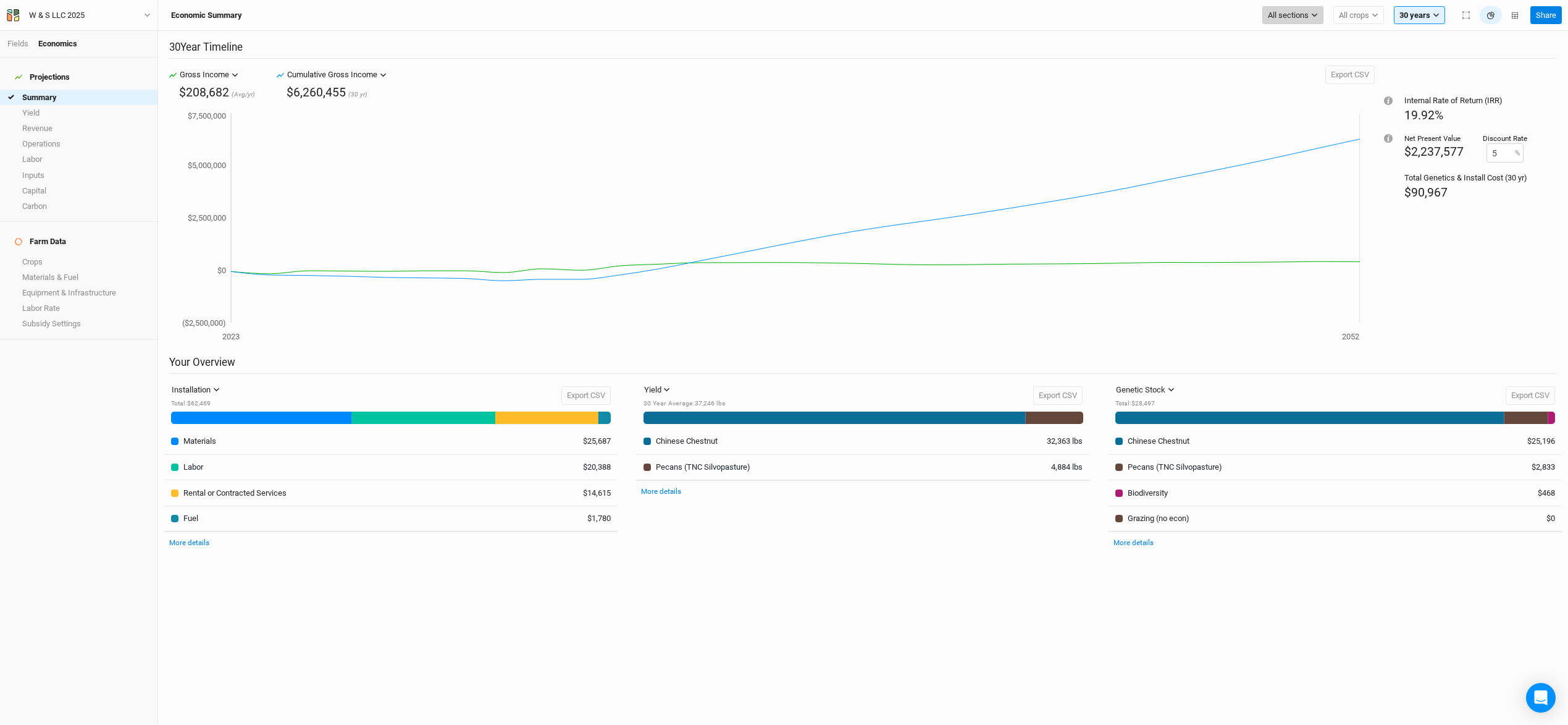
click at [1288, 21] on button "All sections" at bounding box center [1293, 15] width 61 height 19
click at [1312, 57] on span "2023 Planting" at bounding box center [1301, 57] width 47 height 9
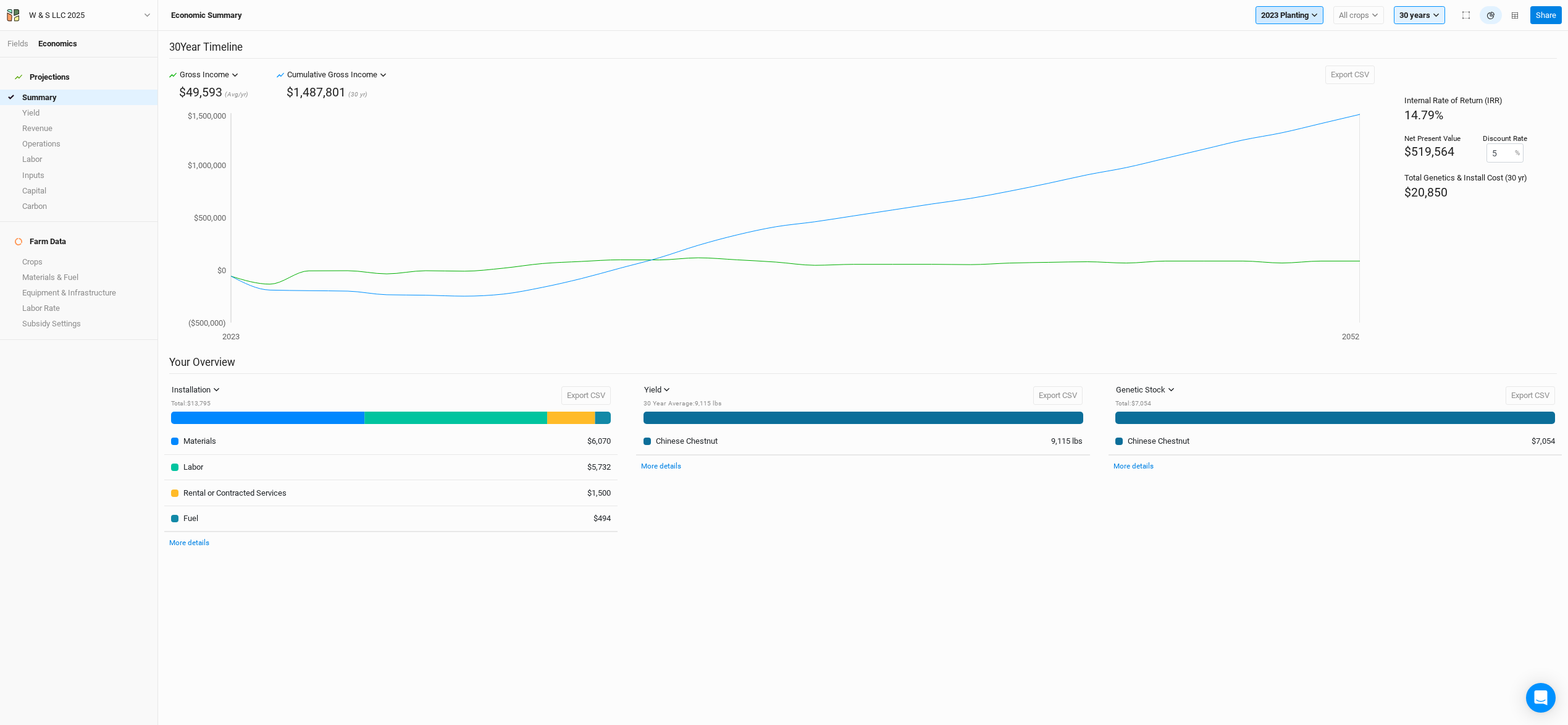
click at [1301, 16] on span "2023 Planting" at bounding box center [1284, 15] width 47 height 13
click at [1301, 69] on button "2025 Planting" at bounding box center [1306, 74] width 100 height 16
click at [1291, 17] on span "2025 Planting" at bounding box center [1284, 15] width 47 height 13
click at [19, 42] on link "Fields" at bounding box center [18, 43] width 21 height 9
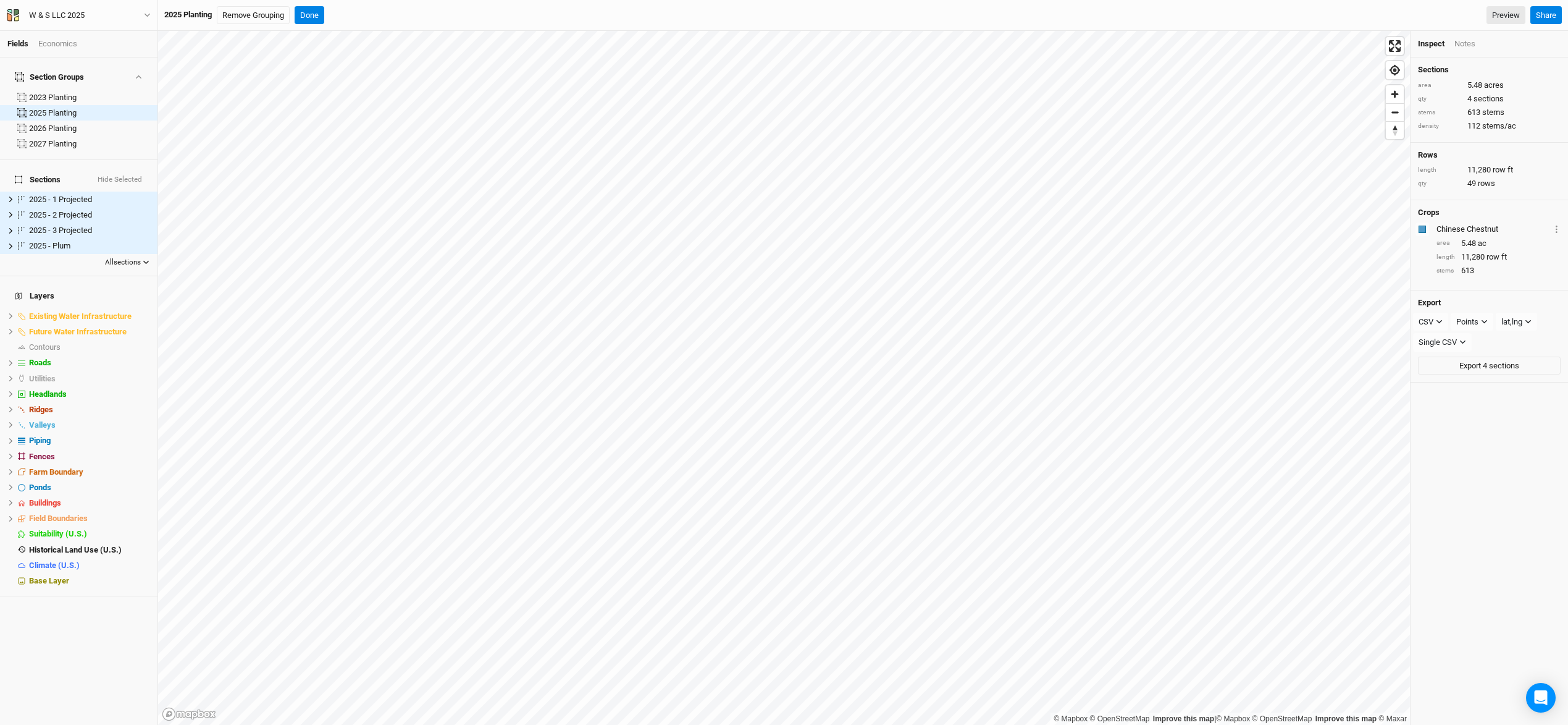
click at [129, 257] on button "All sections" at bounding box center [127, 263] width 47 height 13
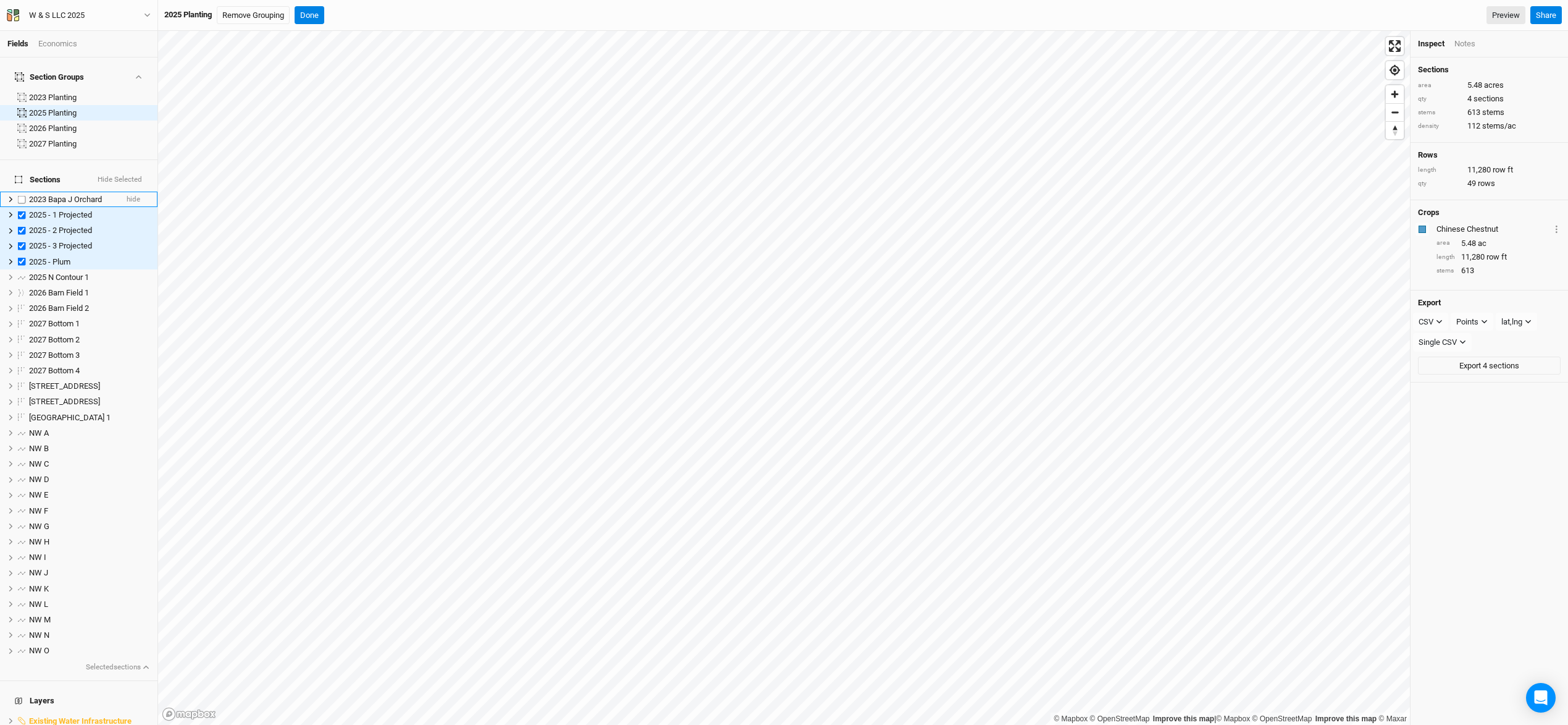
click at [22, 191] on label at bounding box center [22, 199] width 15 height 15
click at [22, 196] on input "checkbox" at bounding box center [22, 200] width 8 height 8
checkbox input "true"
click at [22, 425] on label at bounding box center [22, 433] width 15 height 15
click at [22, 429] on input "checkbox" at bounding box center [22, 433] width 8 height 8
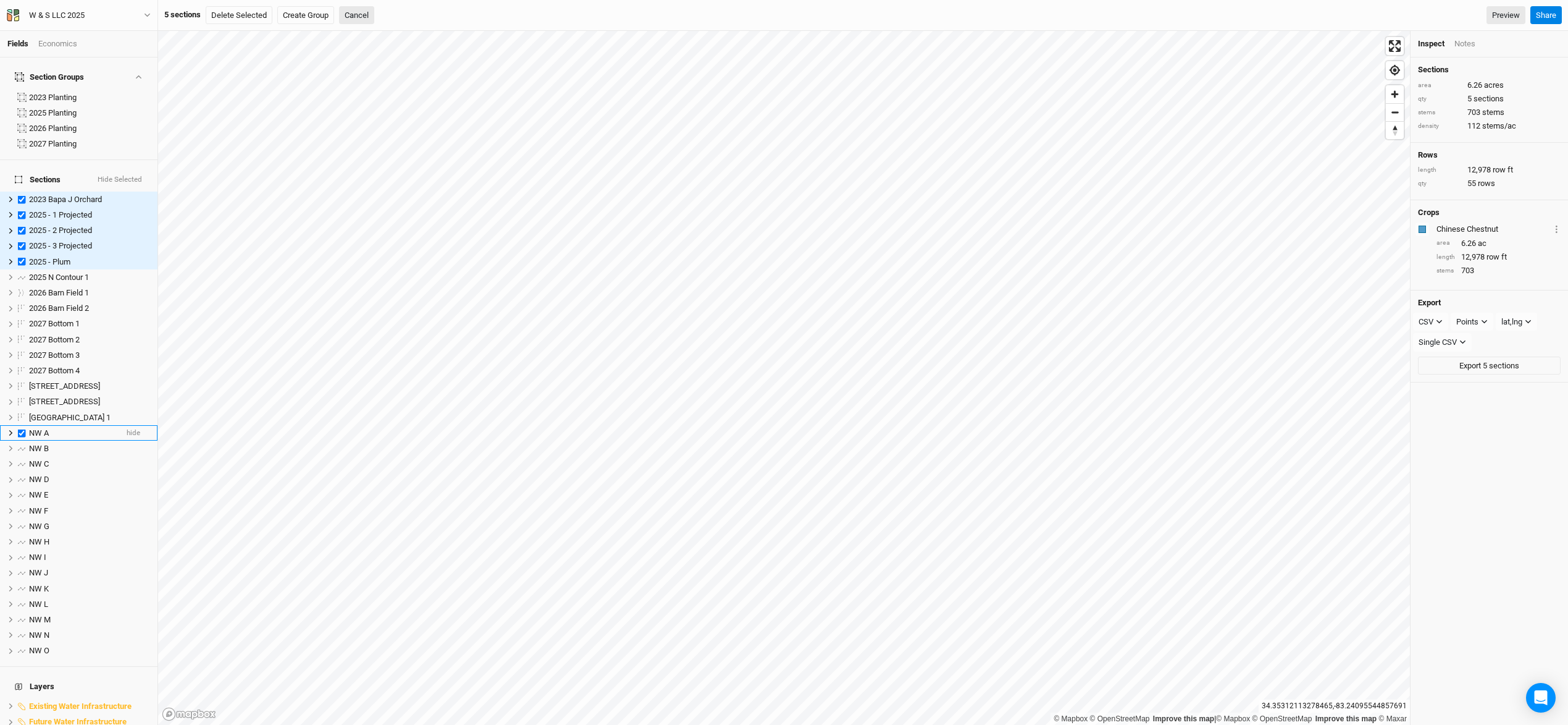
checkbox input "true"
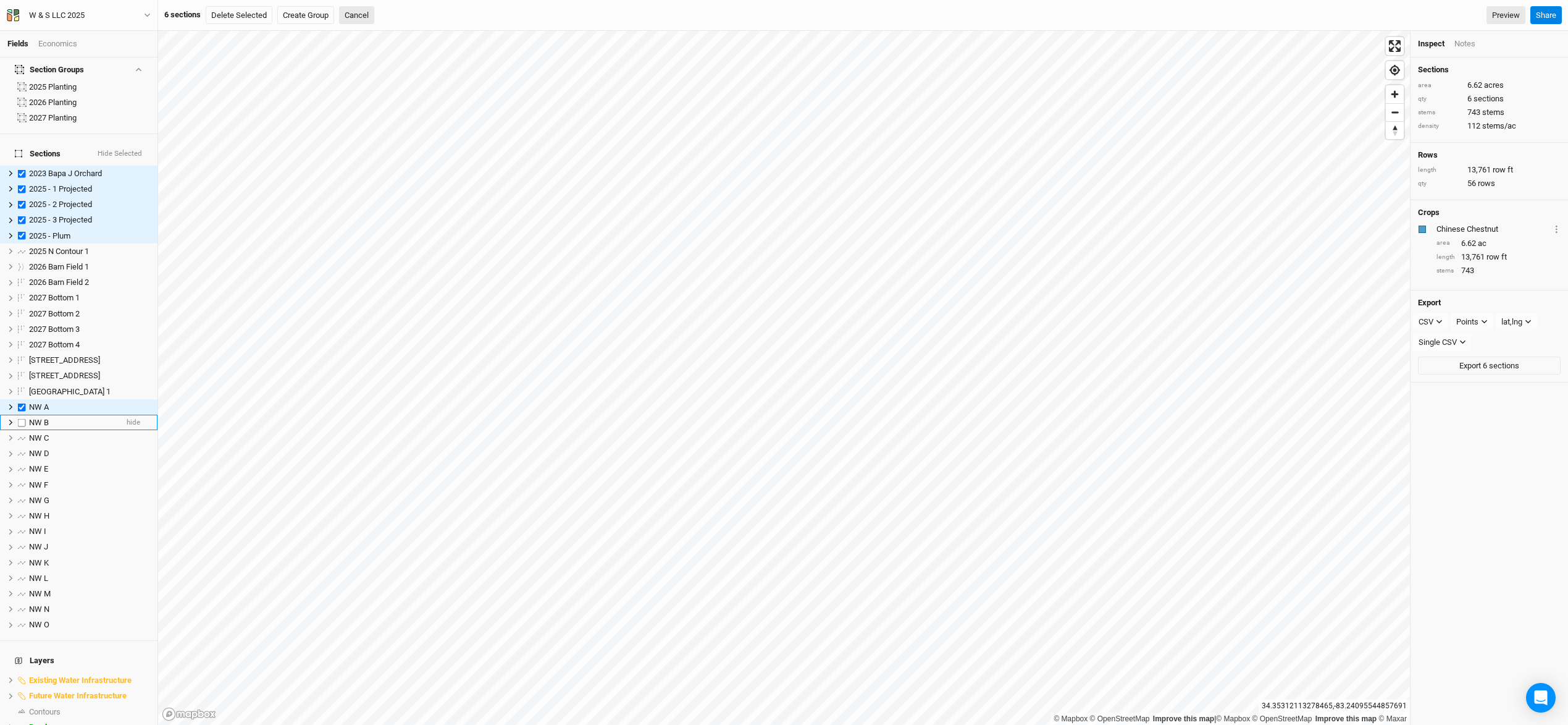
click at [22, 415] on label at bounding box center [22, 422] width 15 height 15
click at [22, 418] on input "checkbox" at bounding box center [22, 422] width 8 height 8
checkbox input "true"
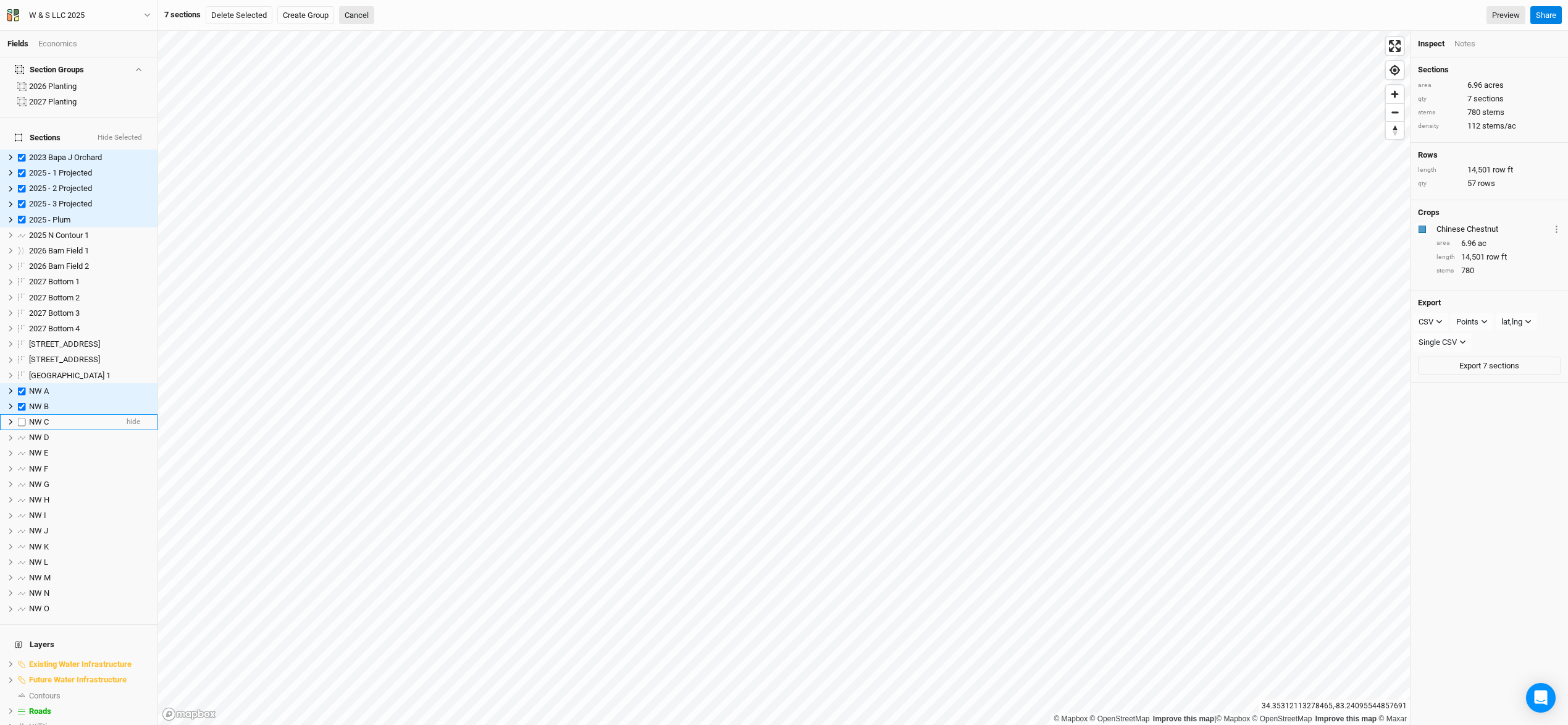
click at [22, 414] on label at bounding box center [22, 422] width 15 height 15
click at [22, 417] on input "checkbox" at bounding box center [22, 422] width 8 height 8
checkbox input "true"
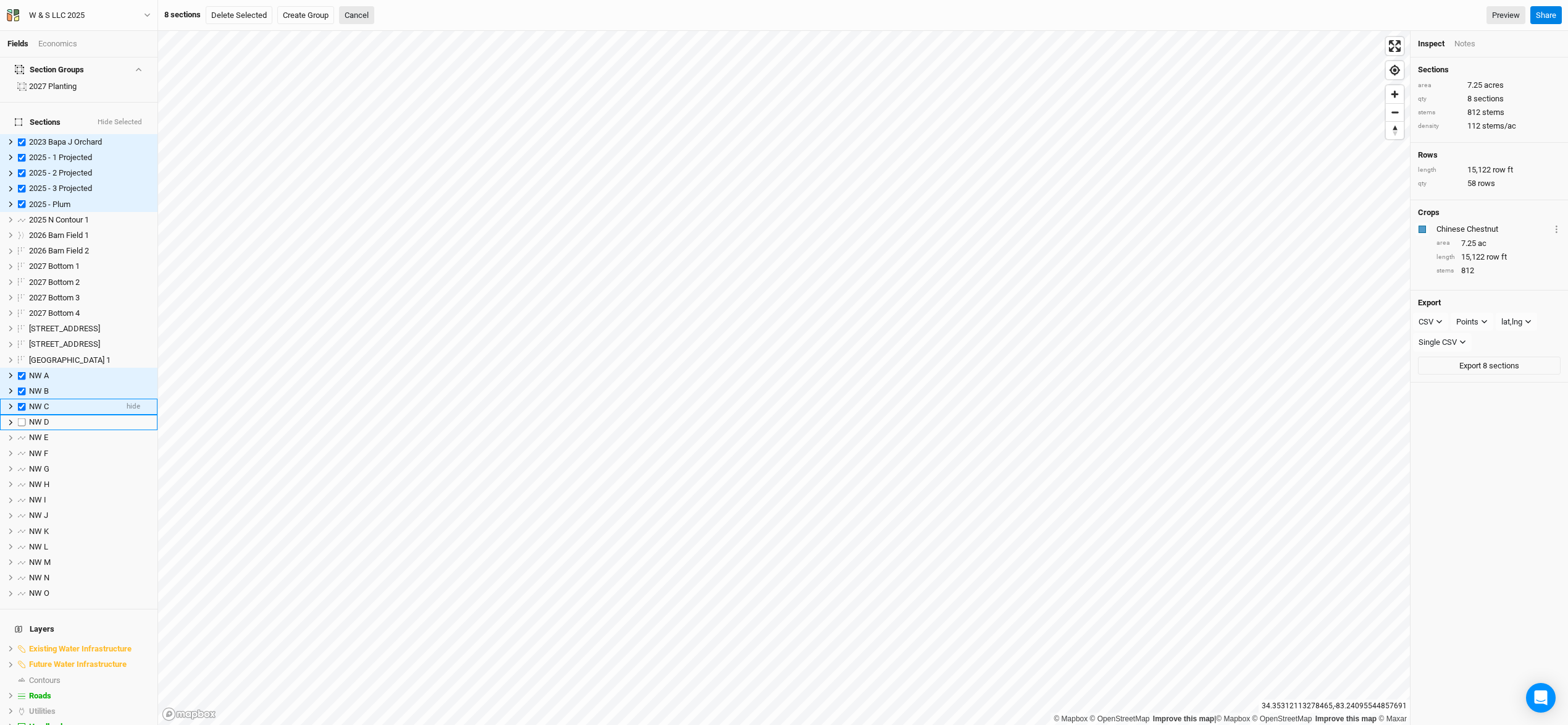
click at [22, 415] on label at bounding box center [22, 422] width 15 height 15
click at [22, 418] on input "checkbox" at bounding box center [22, 422] width 8 height 8
checkbox input "true"
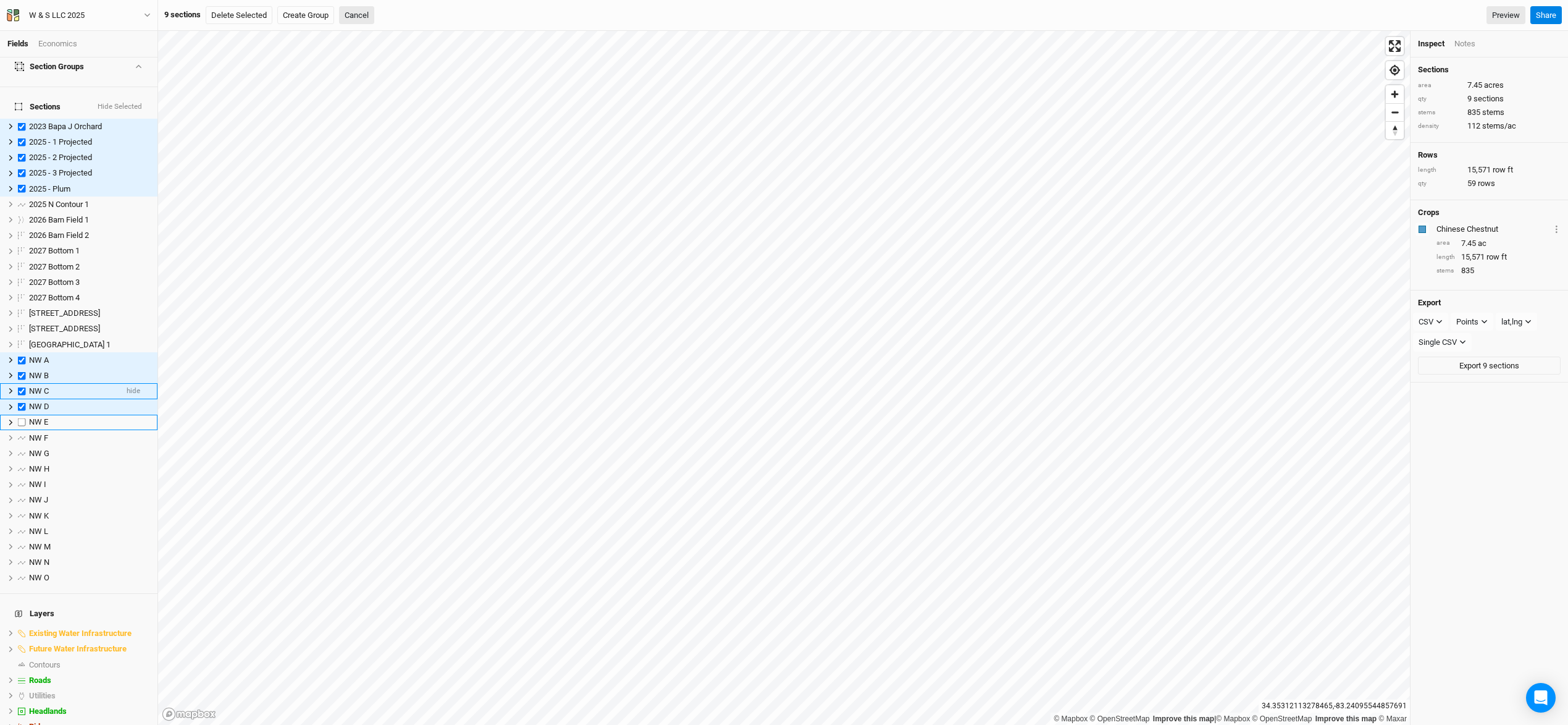
click at [22, 415] on label at bounding box center [22, 422] width 15 height 15
click at [22, 418] on input "checkbox" at bounding box center [22, 422] width 8 height 8
checkbox input "true"
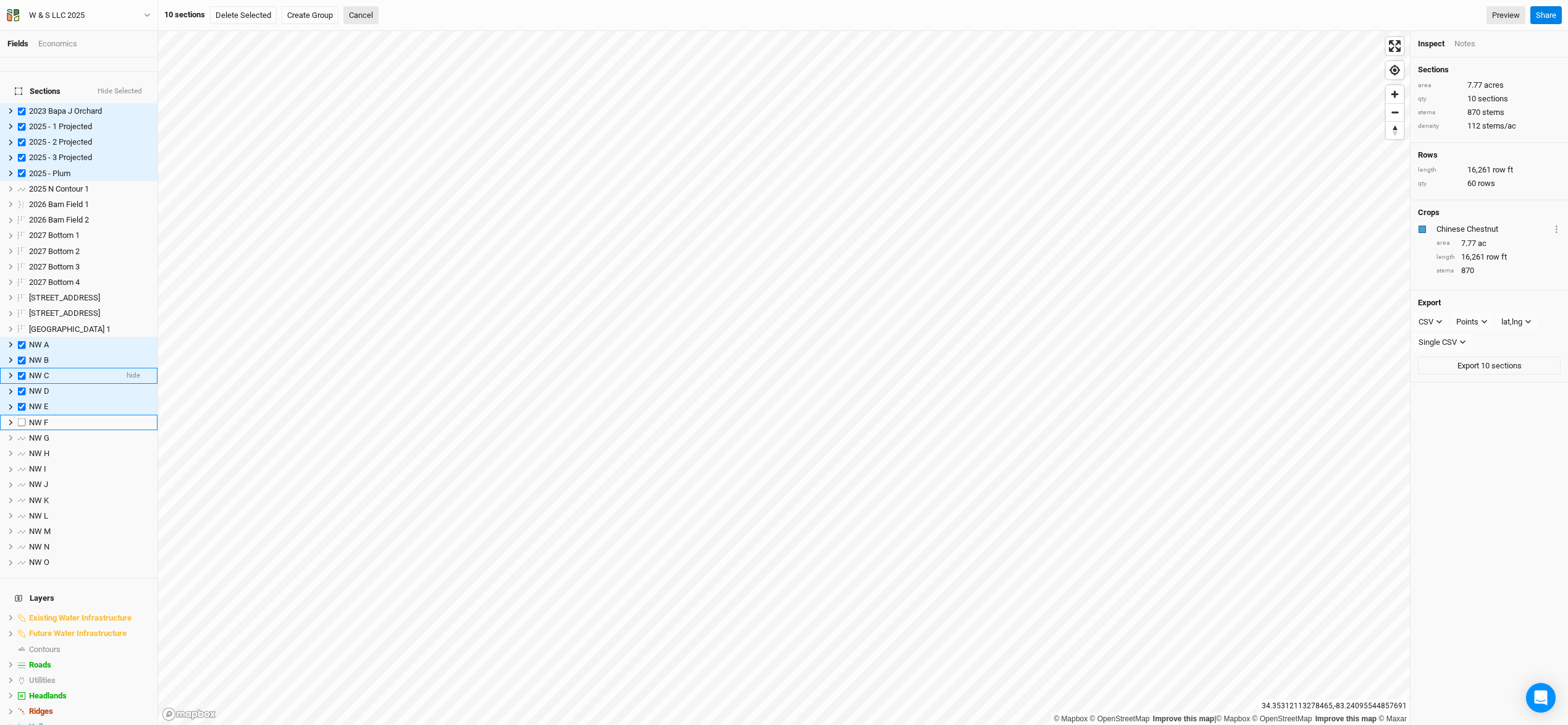
click at [22, 415] on label at bounding box center [22, 422] width 15 height 15
click at [22, 418] on input "checkbox" at bounding box center [22, 422] width 8 height 8
checkbox input "true"
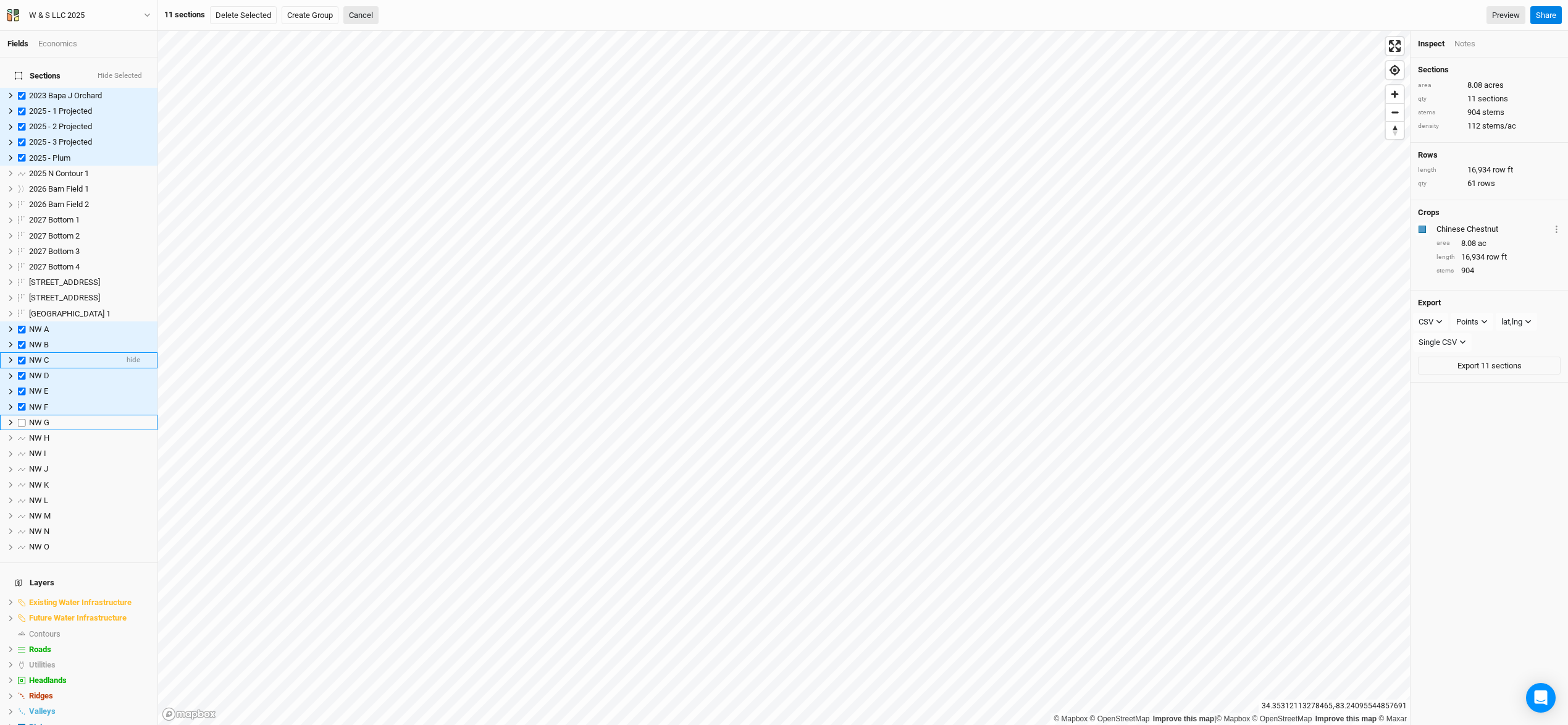
click at [22, 415] on label at bounding box center [22, 422] width 15 height 15
click at [22, 418] on input "checkbox" at bounding box center [22, 422] width 8 height 8
checkbox input "true"
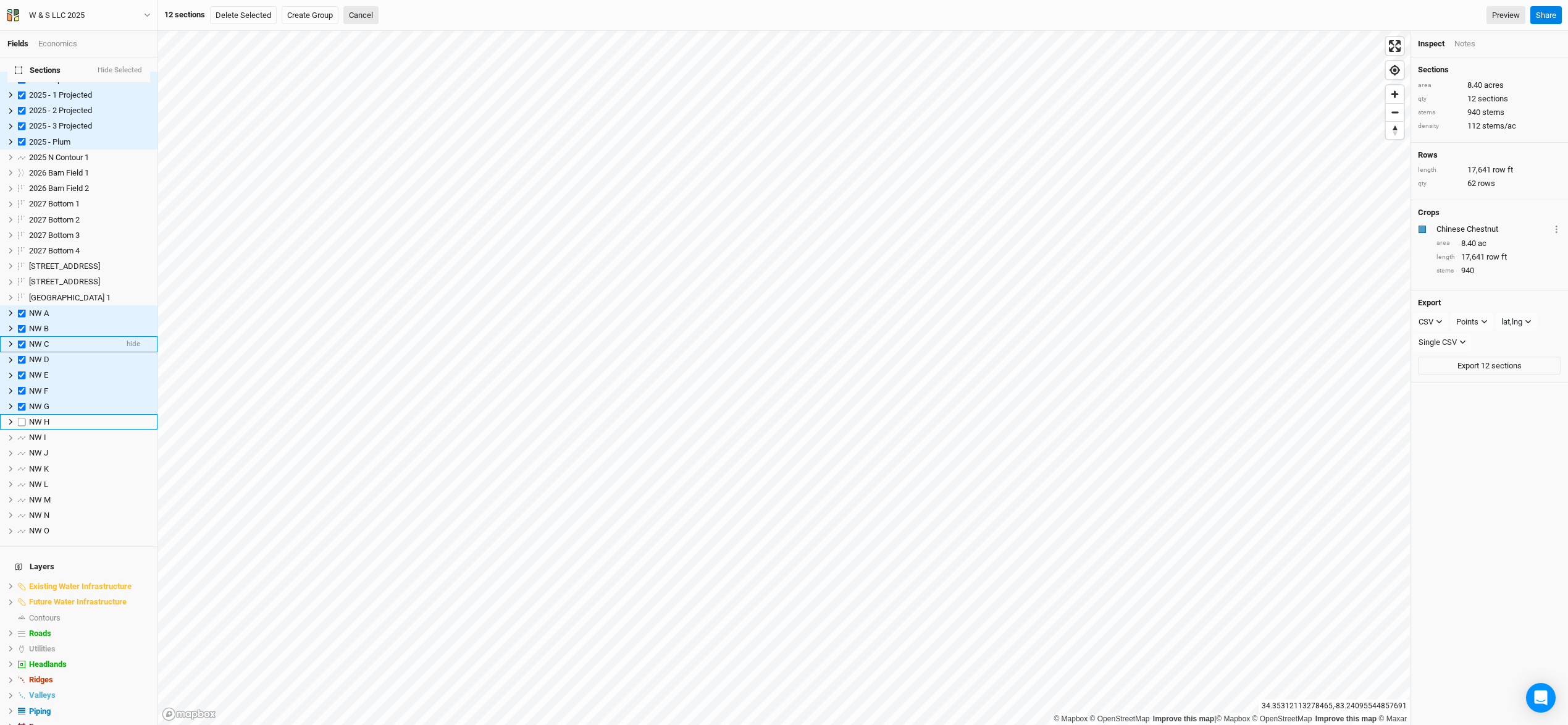
click at [22, 414] on label at bounding box center [22, 422] width 15 height 15
click at [22, 417] on input "checkbox" at bounding box center [22, 422] width 8 height 8
checkbox input "true"
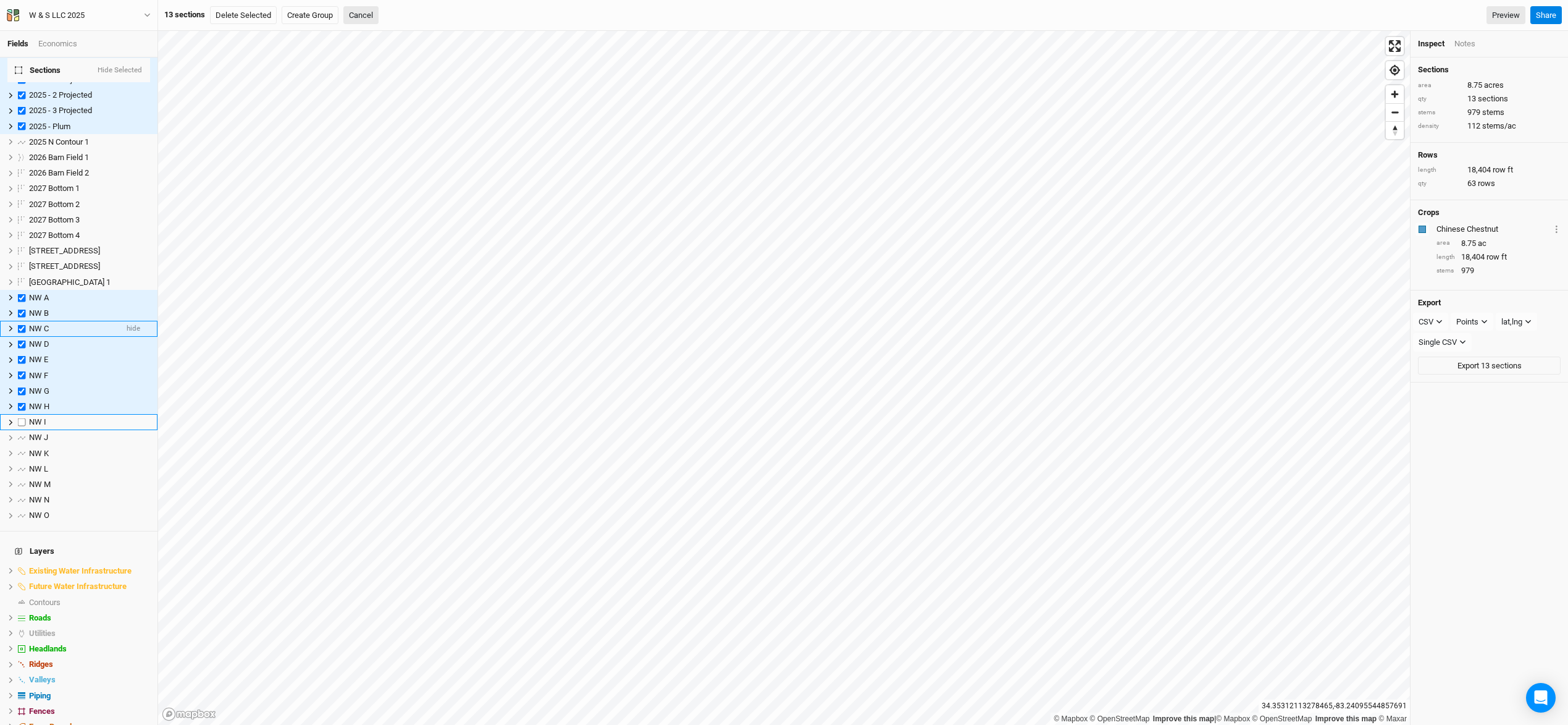
click at [22, 415] on label at bounding box center [22, 422] width 15 height 15
click at [22, 418] on input "checkbox" at bounding box center [22, 422] width 8 height 8
checkbox input "true"
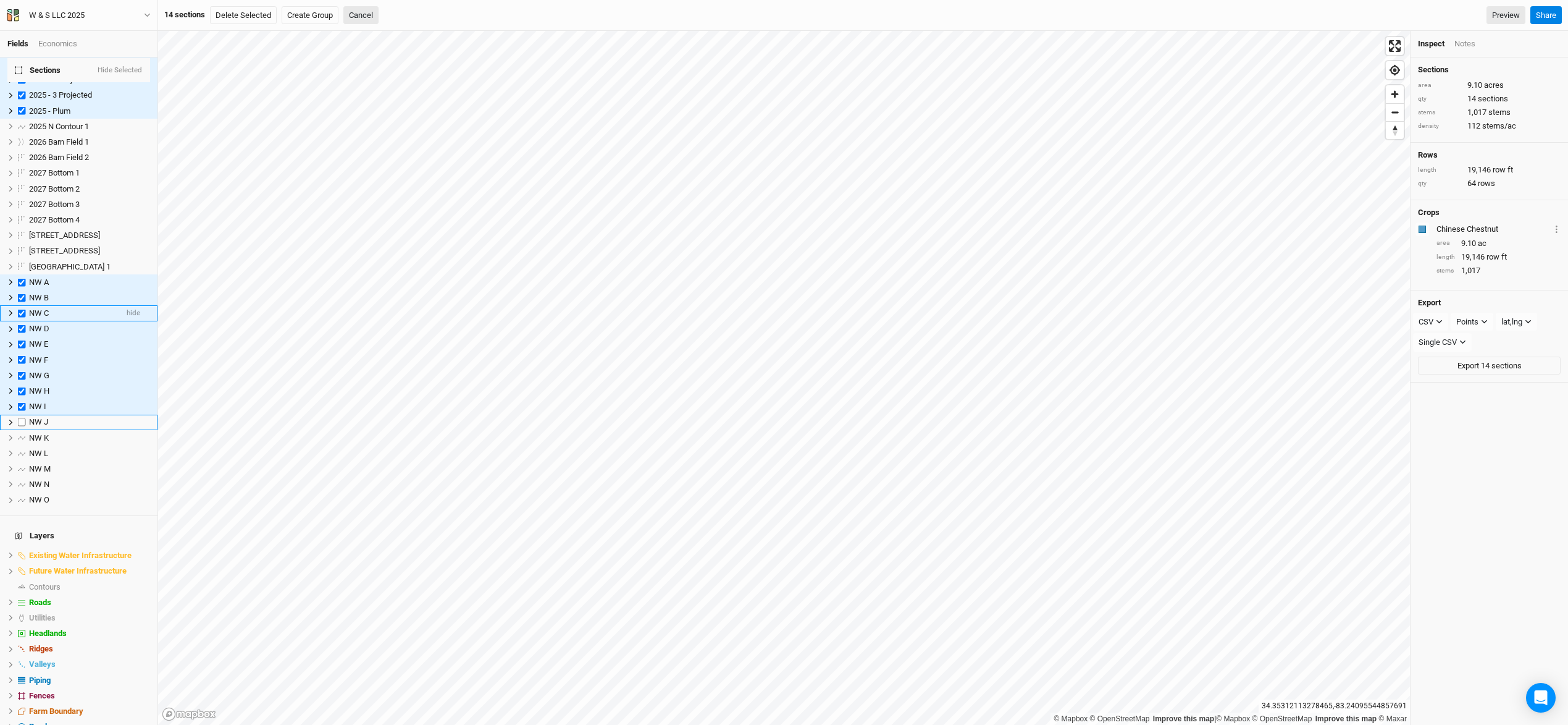
click at [22, 415] on label at bounding box center [22, 422] width 15 height 15
click at [22, 418] on input "checkbox" at bounding box center [22, 422] width 8 height 8
checkbox input "true"
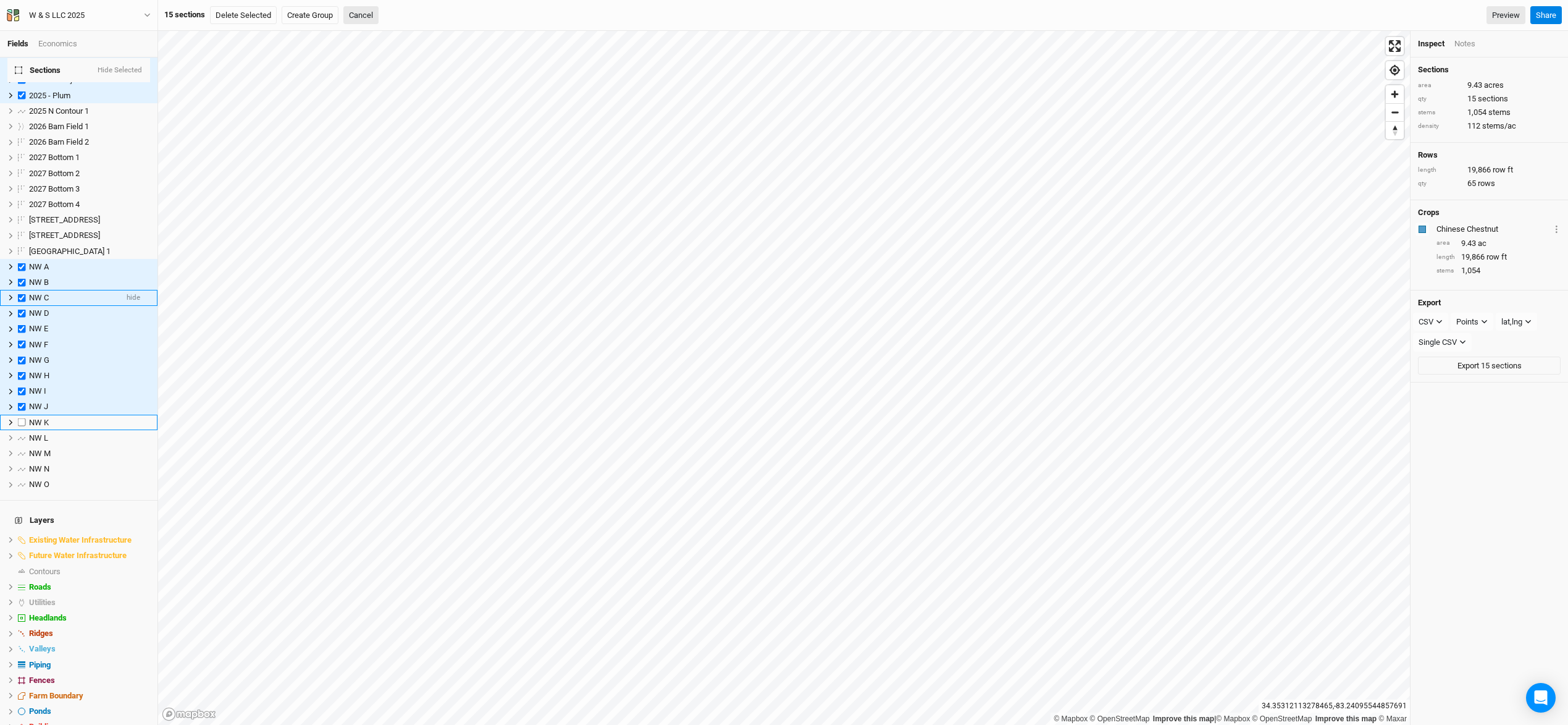
click at [22, 415] on label at bounding box center [22, 422] width 15 height 15
click at [22, 418] on input "checkbox" at bounding box center [22, 422] width 8 height 8
checkbox input "true"
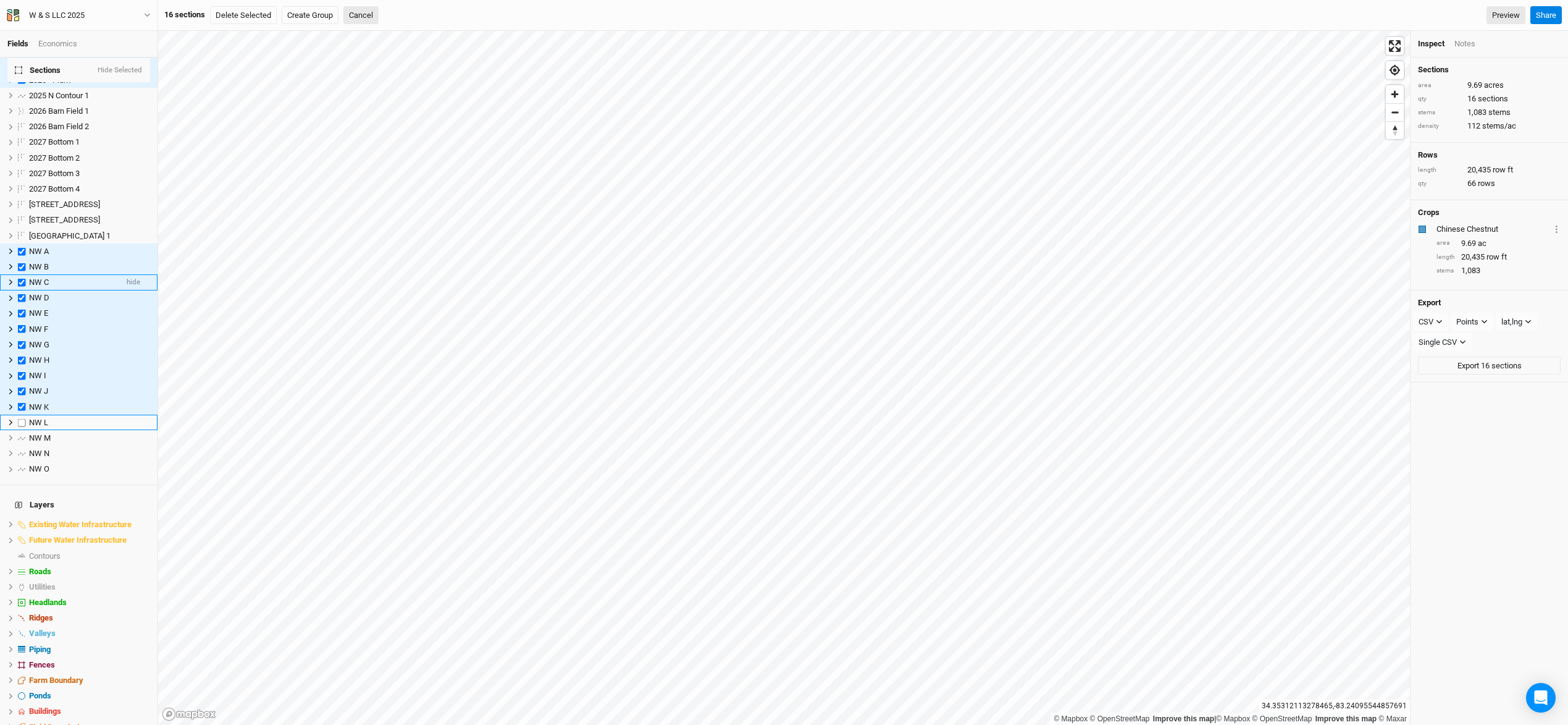
click at [22, 415] on label at bounding box center [22, 422] width 15 height 15
click at [22, 418] on input "checkbox" at bounding box center [22, 422] width 8 height 8
checkbox input "true"
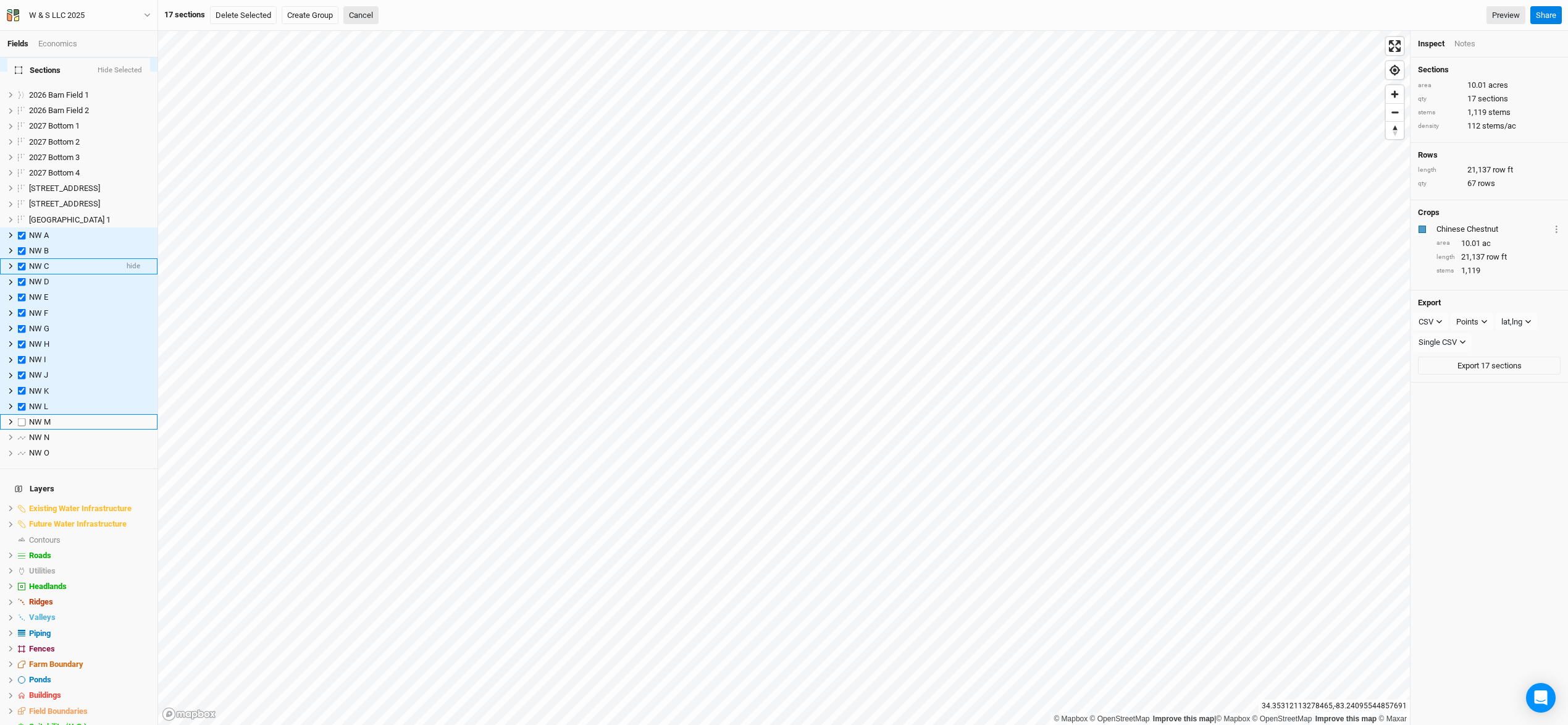
click at [22, 414] on label at bounding box center [22, 422] width 15 height 15
click at [22, 417] on input "checkbox" at bounding box center [22, 422] width 8 height 8
checkbox input "true"
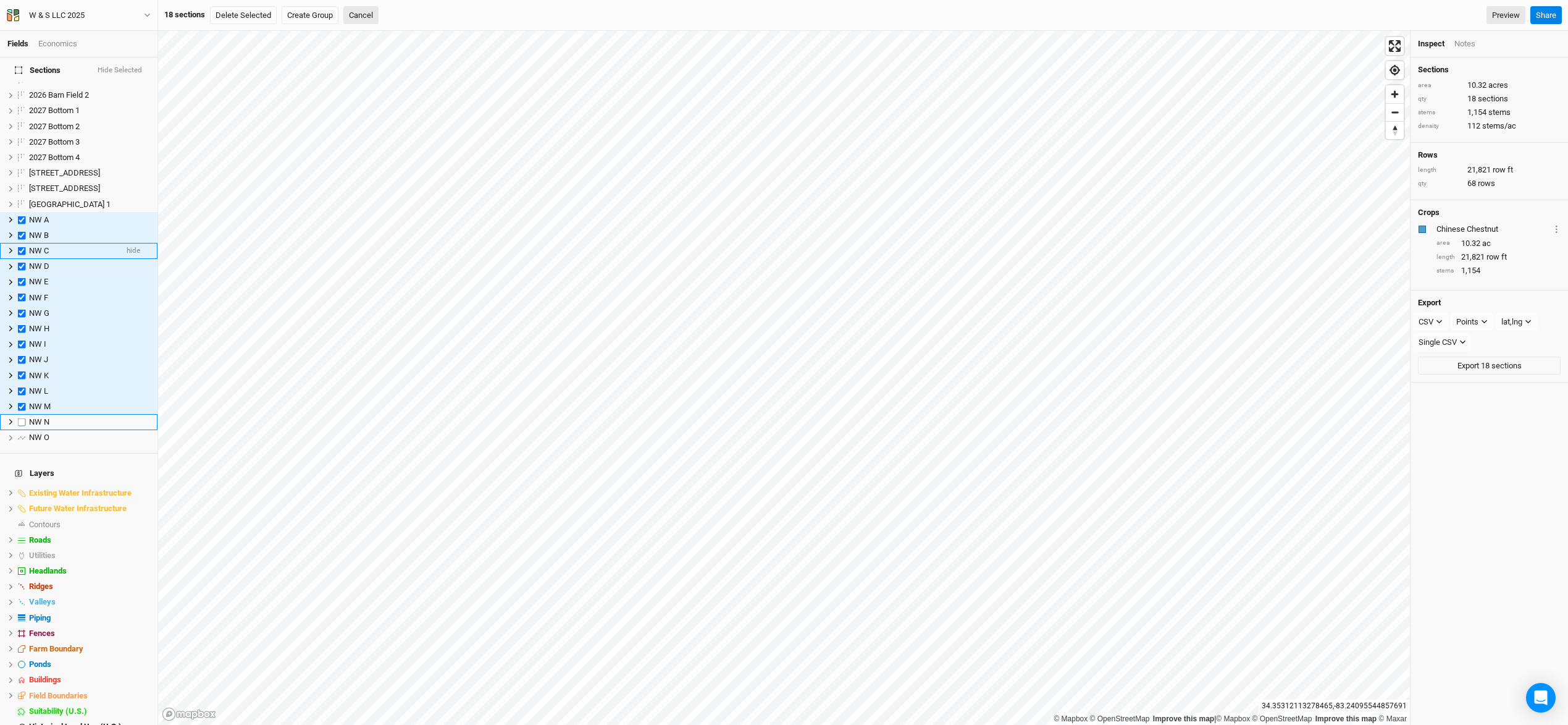
click at [22, 414] on label at bounding box center [22, 422] width 15 height 15
click at [22, 417] on input "checkbox" at bounding box center [22, 422] width 8 height 8
checkbox input "true"
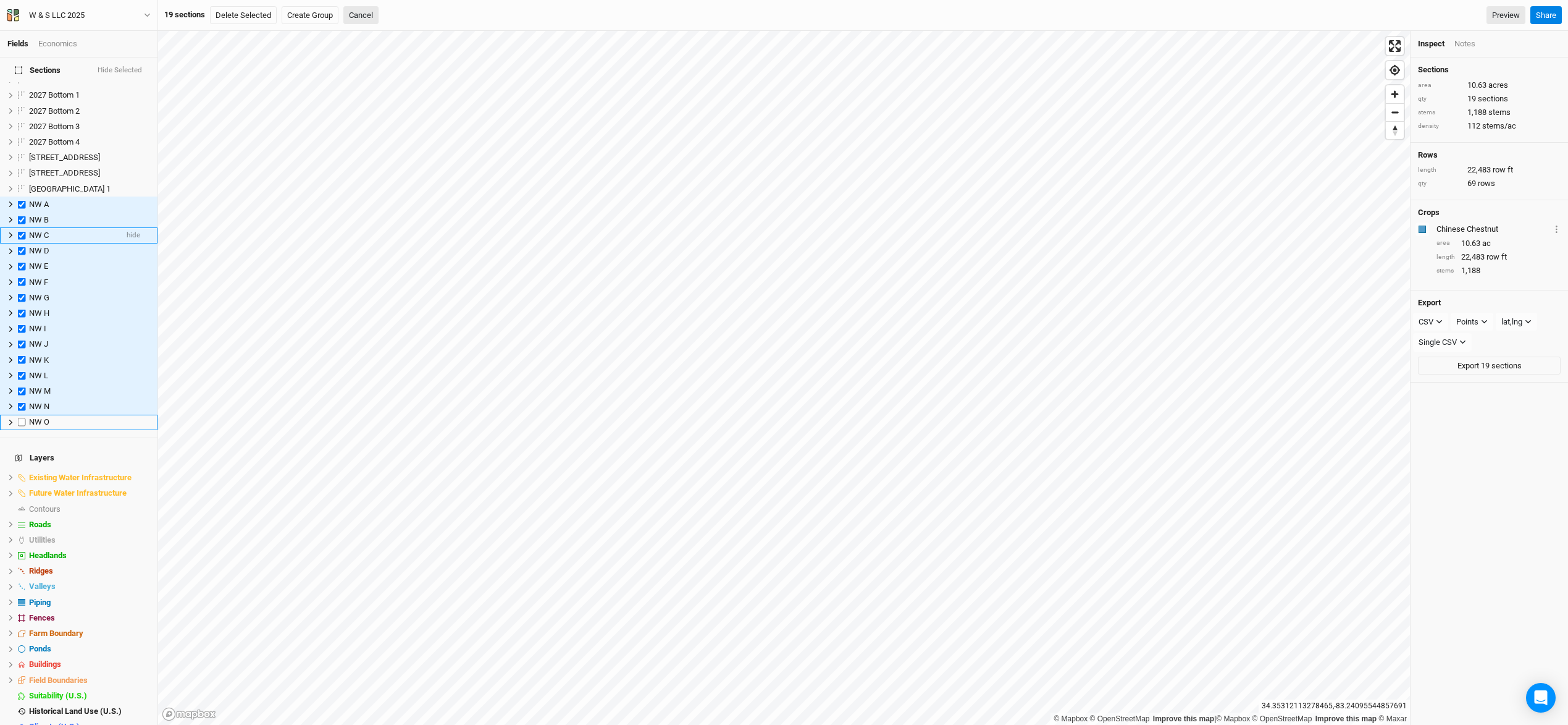
click at [22, 415] on label at bounding box center [22, 422] width 15 height 15
click at [22, 418] on input "checkbox" at bounding box center [22, 422] width 8 height 8
checkbox input "true"
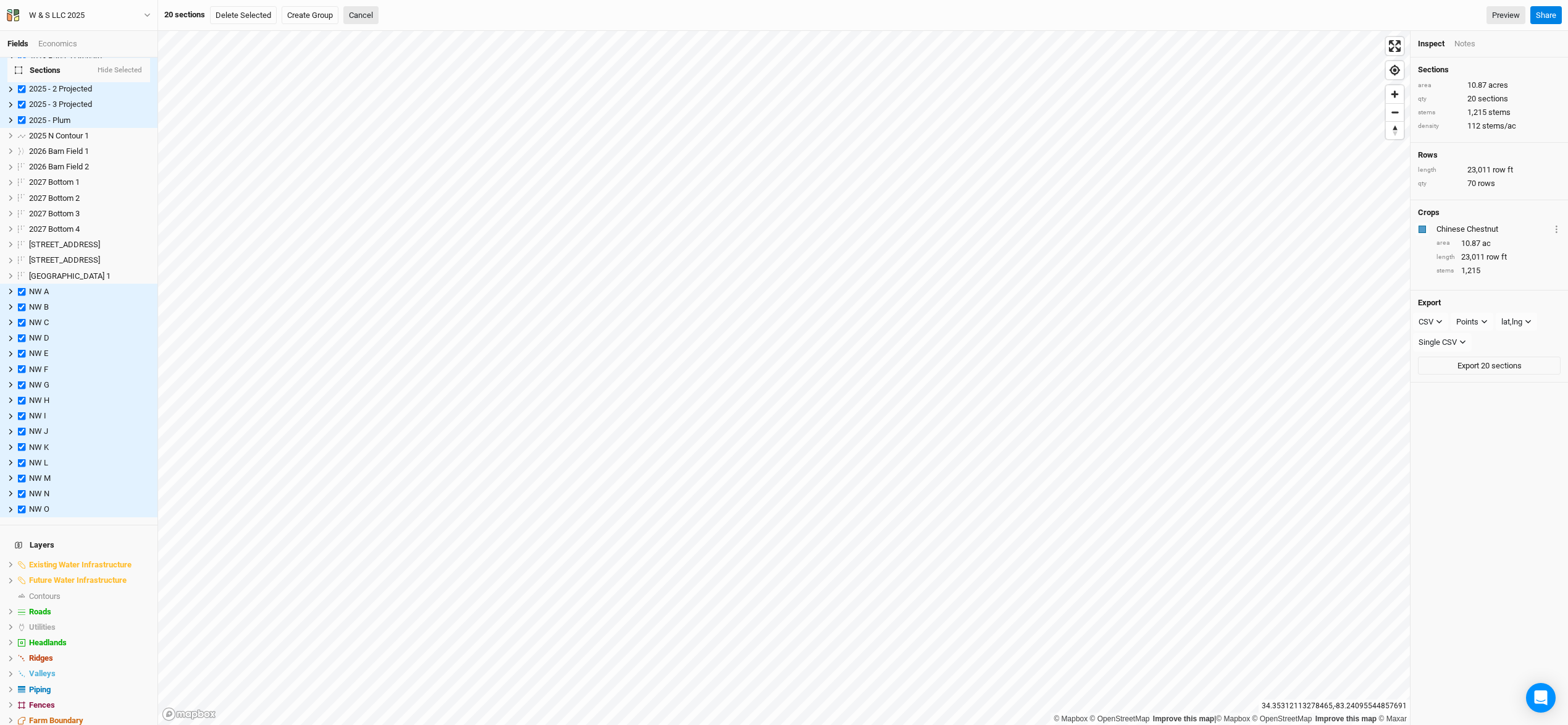
scroll to position [0, 0]
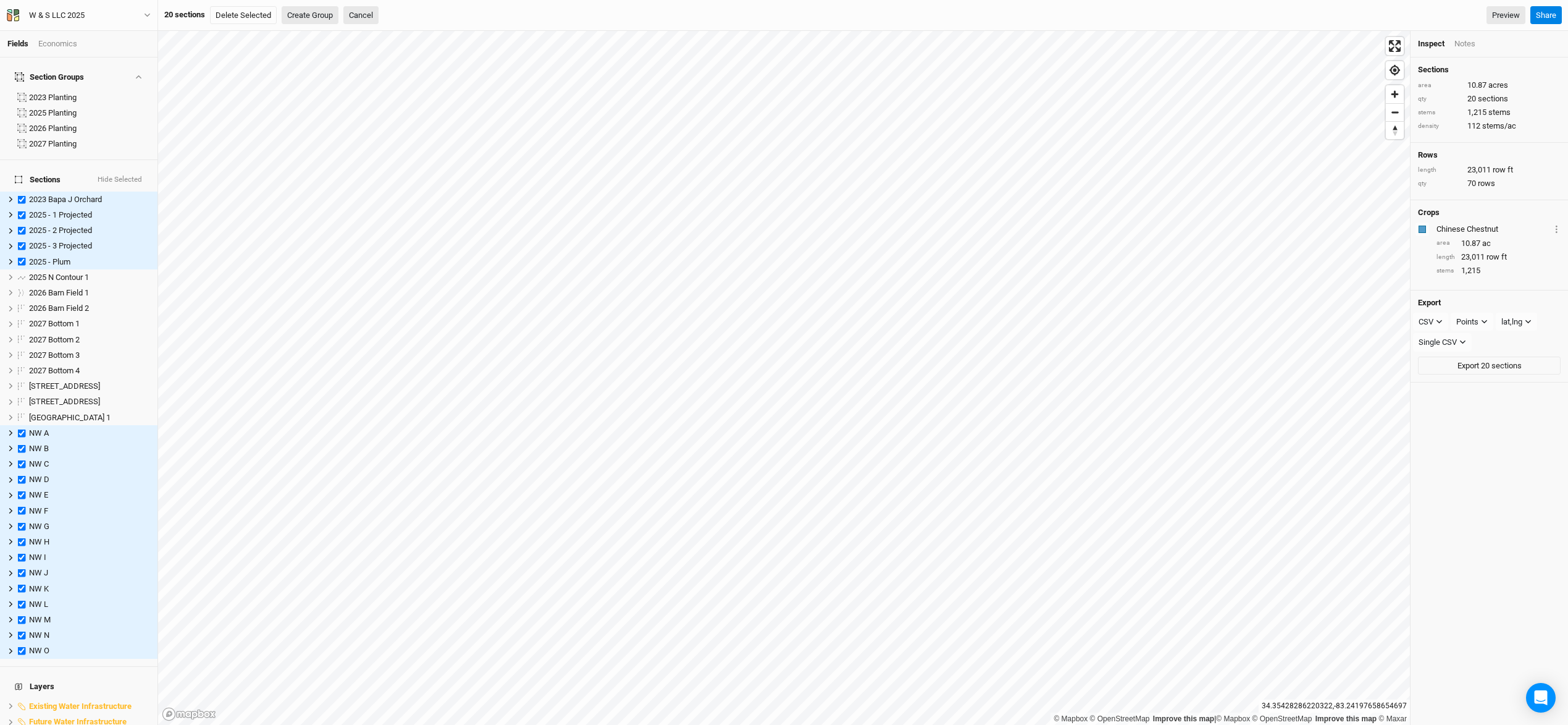
click at [315, 19] on button "Create Group" at bounding box center [310, 15] width 57 height 19
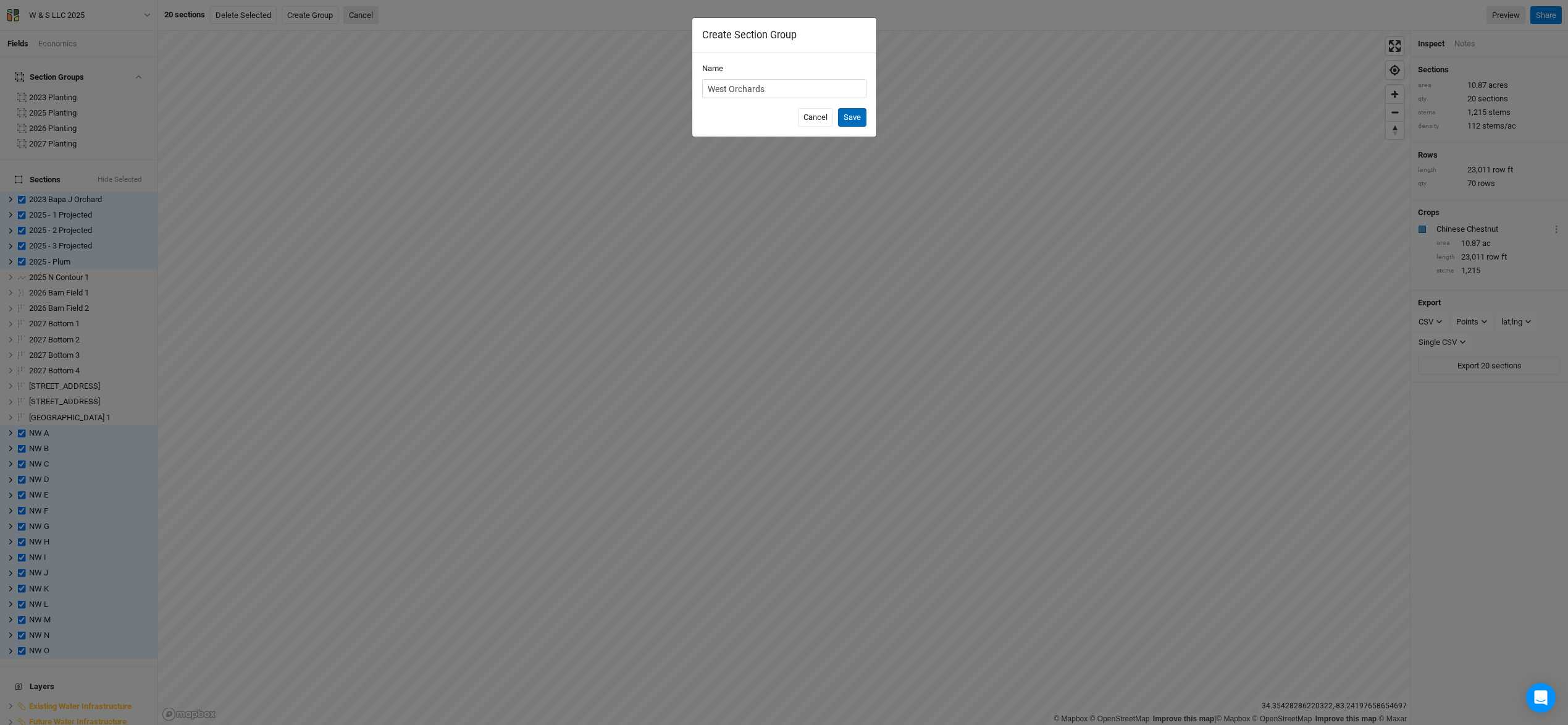
type input "West Orchards"
click at [859, 119] on button "Save" at bounding box center [852, 117] width 29 height 19
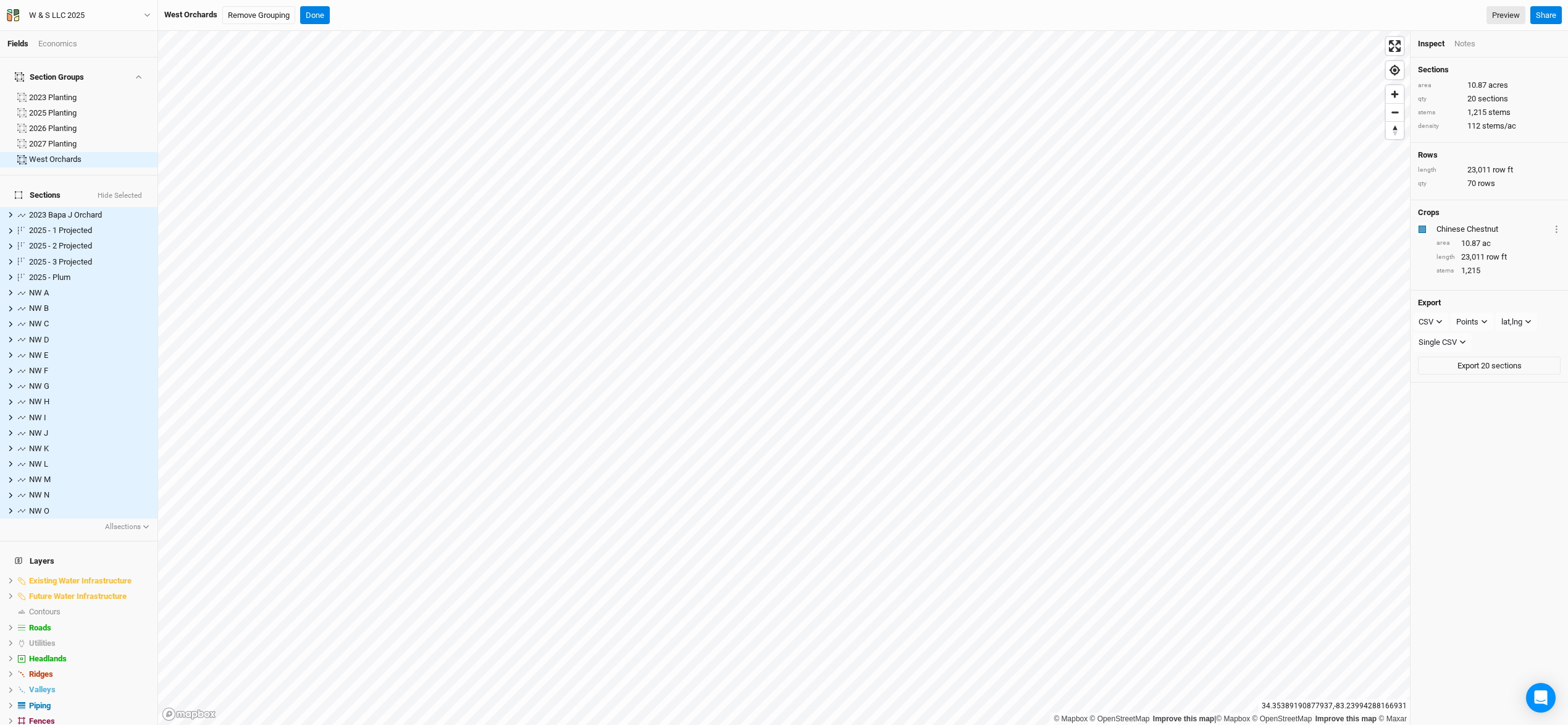
click at [51, 45] on div "Economics" at bounding box center [58, 44] width 39 height 11
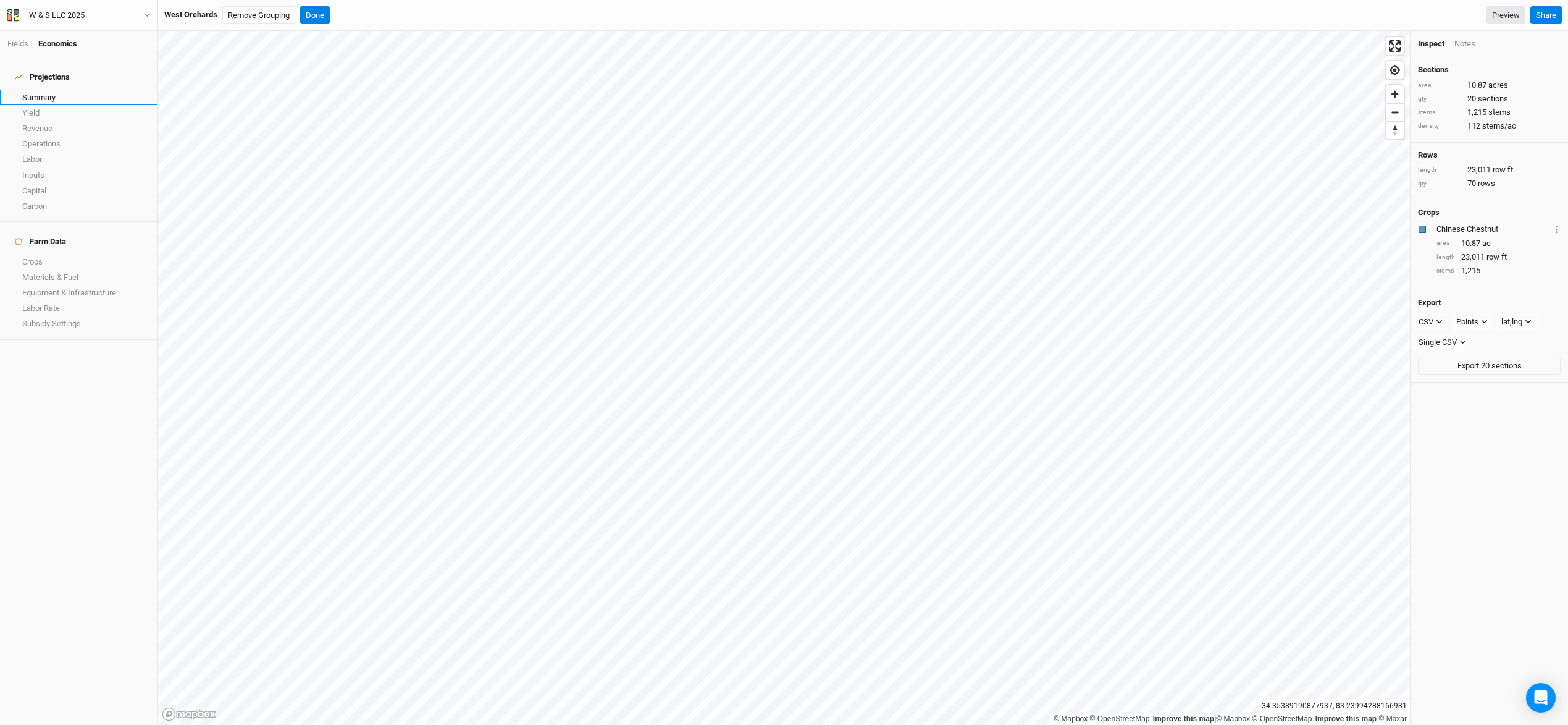
click at [49, 90] on link "Summary" at bounding box center [79, 97] width 157 height 15
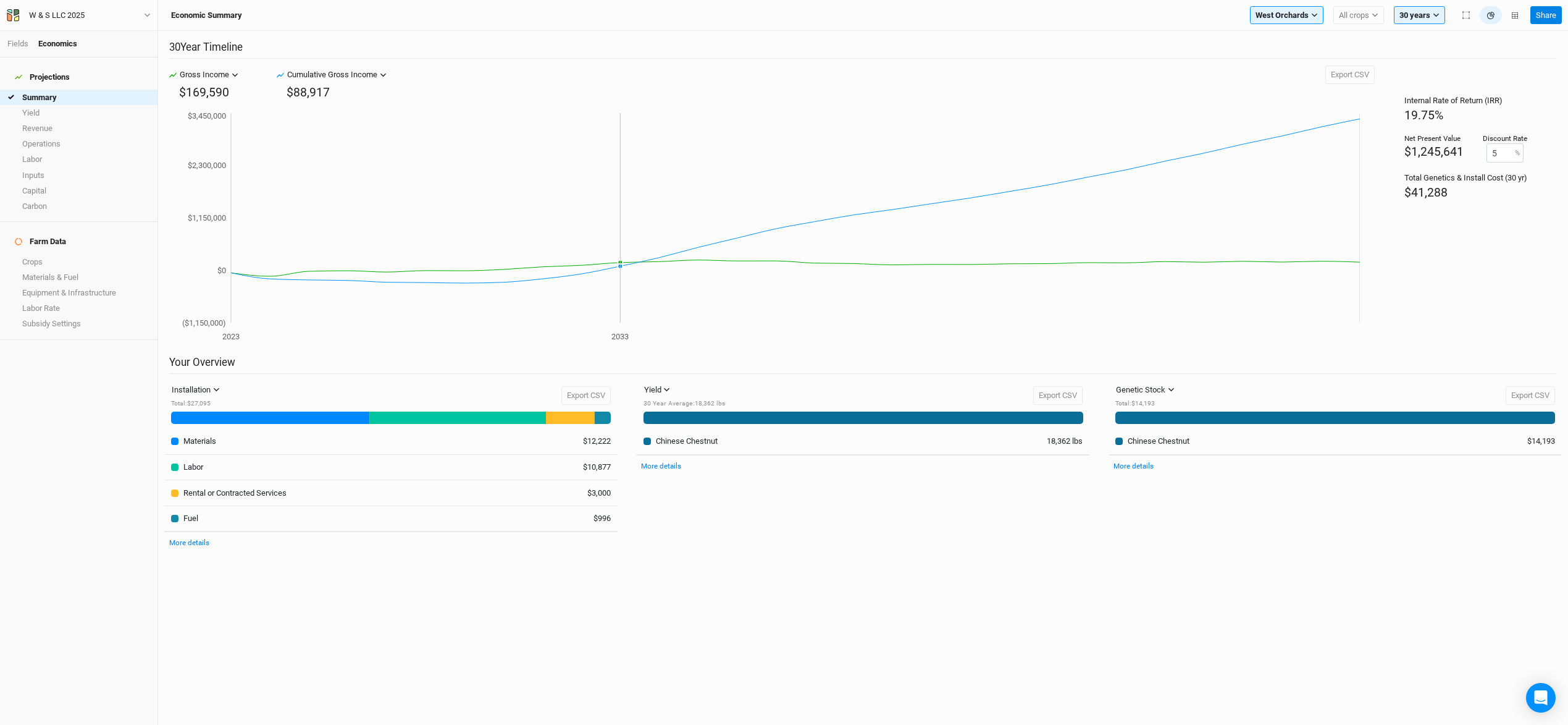
click at [638, 263] on icon "2023 2033 ($1,150,000) $0 $1,150,000 $2,300,000 $3,450,000" at bounding box center [764, 227] width 1190 height 234
click at [37, 120] on link "Revenue" at bounding box center [79, 128] width 157 height 15
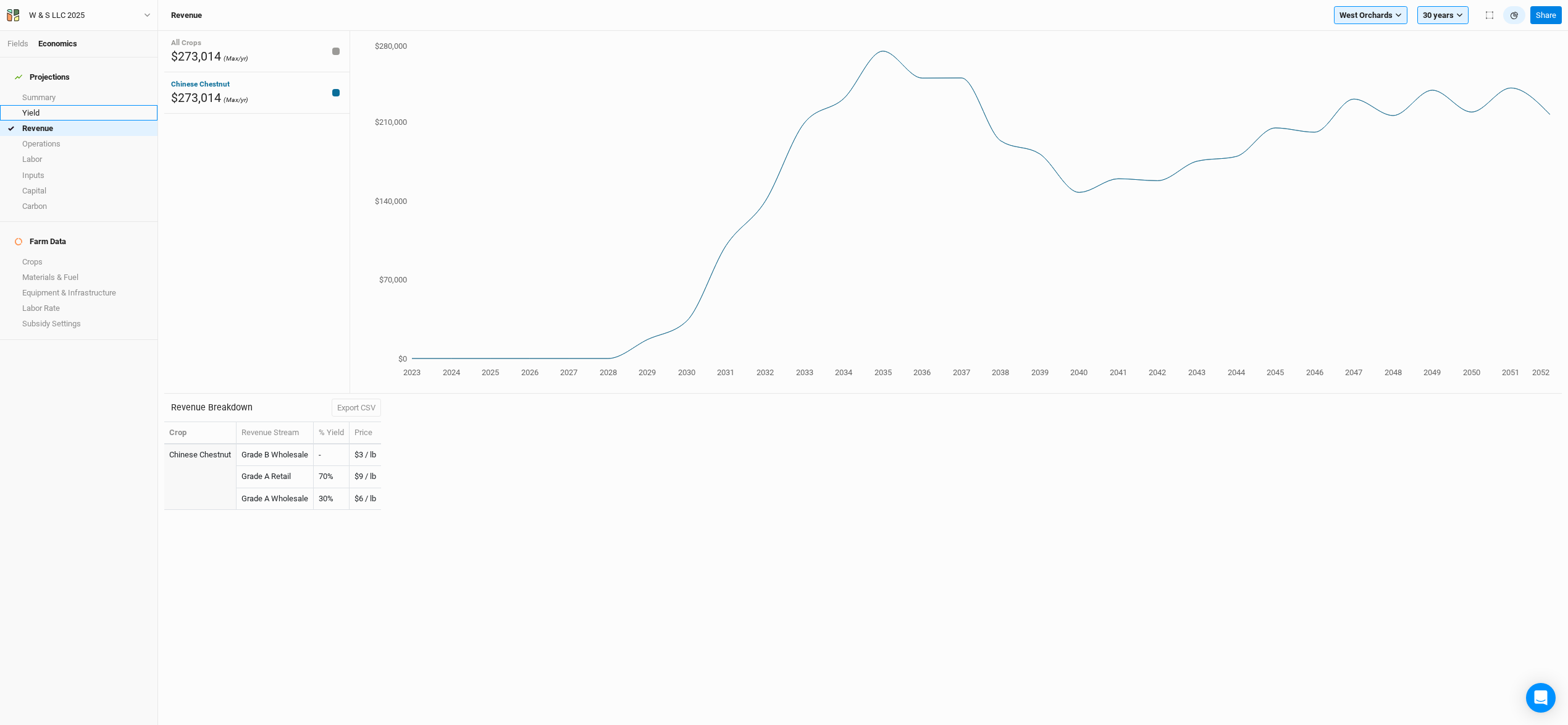
click at [51, 105] on link "Yield" at bounding box center [79, 113] width 157 height 15
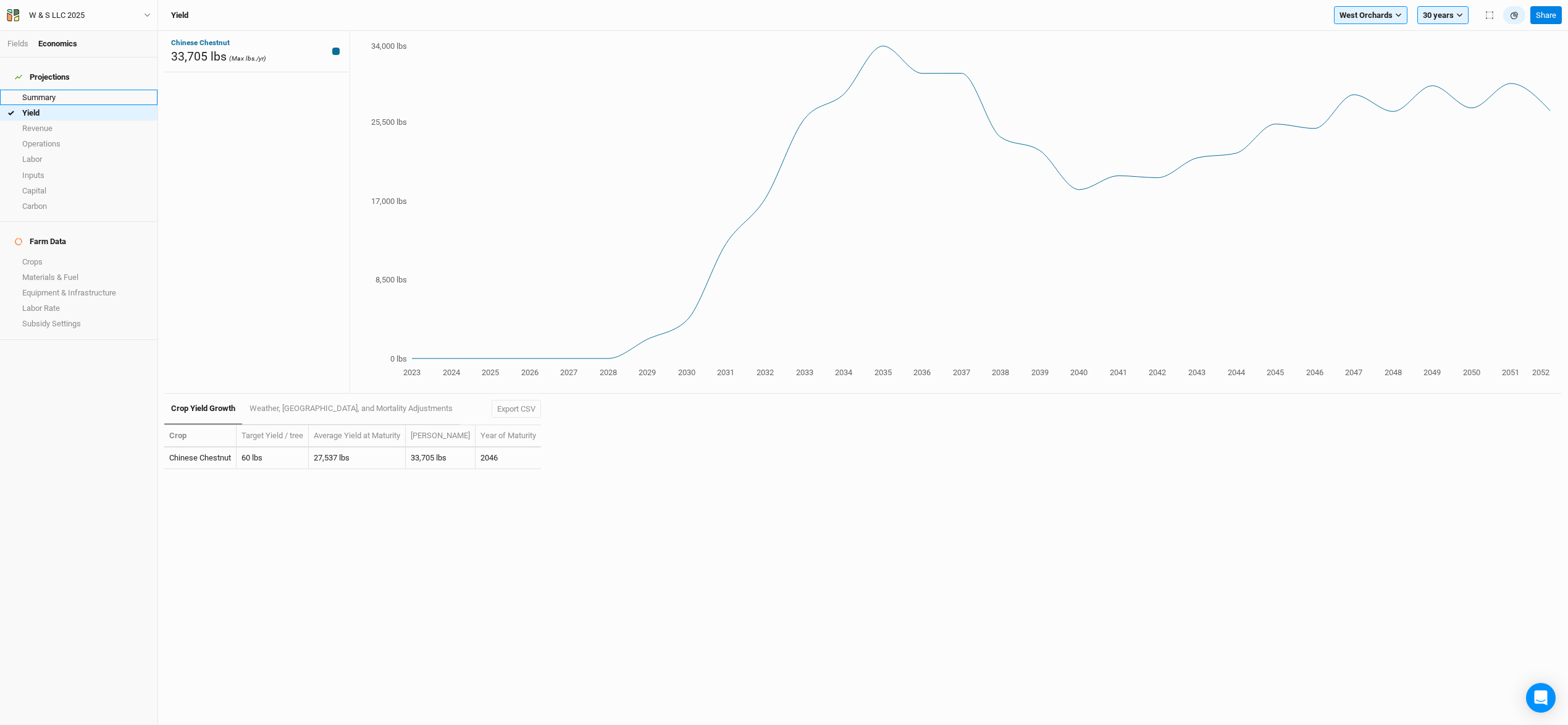
click at [51, 90] on link "Summary" at bounding box center [79, 97] width 157 height 15
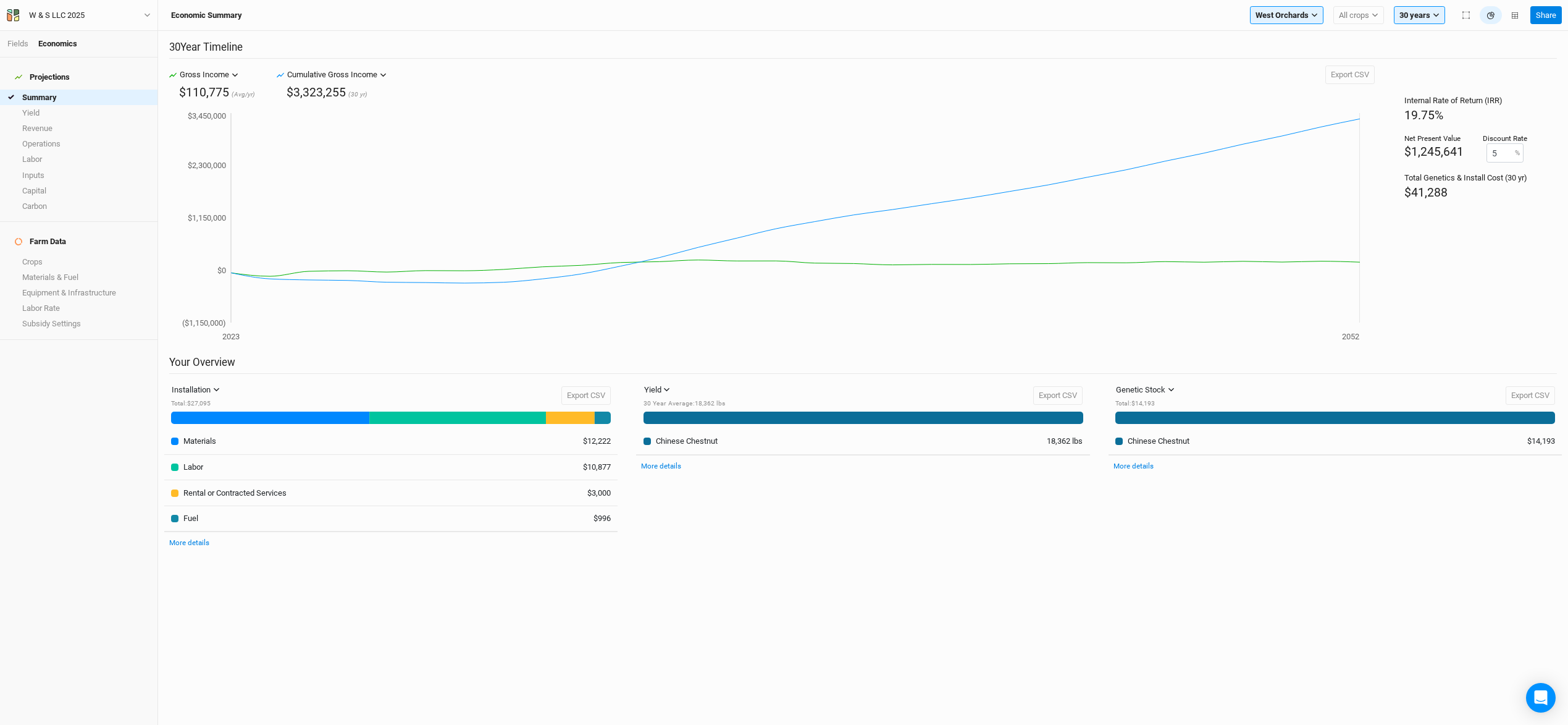
click at [234, 76] on icon "button" at bounding box center [235, 75] width 7 height 7
click at [229, 137] on span "Revenue" at bounding box center [213, 138] width 51 height 14
click at [218, 75] on icon "button" at bounding box center [216, 75] width 7 height 7
click at [221, 105] on span "Gross Income" at bounding box center [224, 100] width 74 height 14
click at [222, 75] on div "Gross Income" at bounding box center [204, 75] width 49 height 13
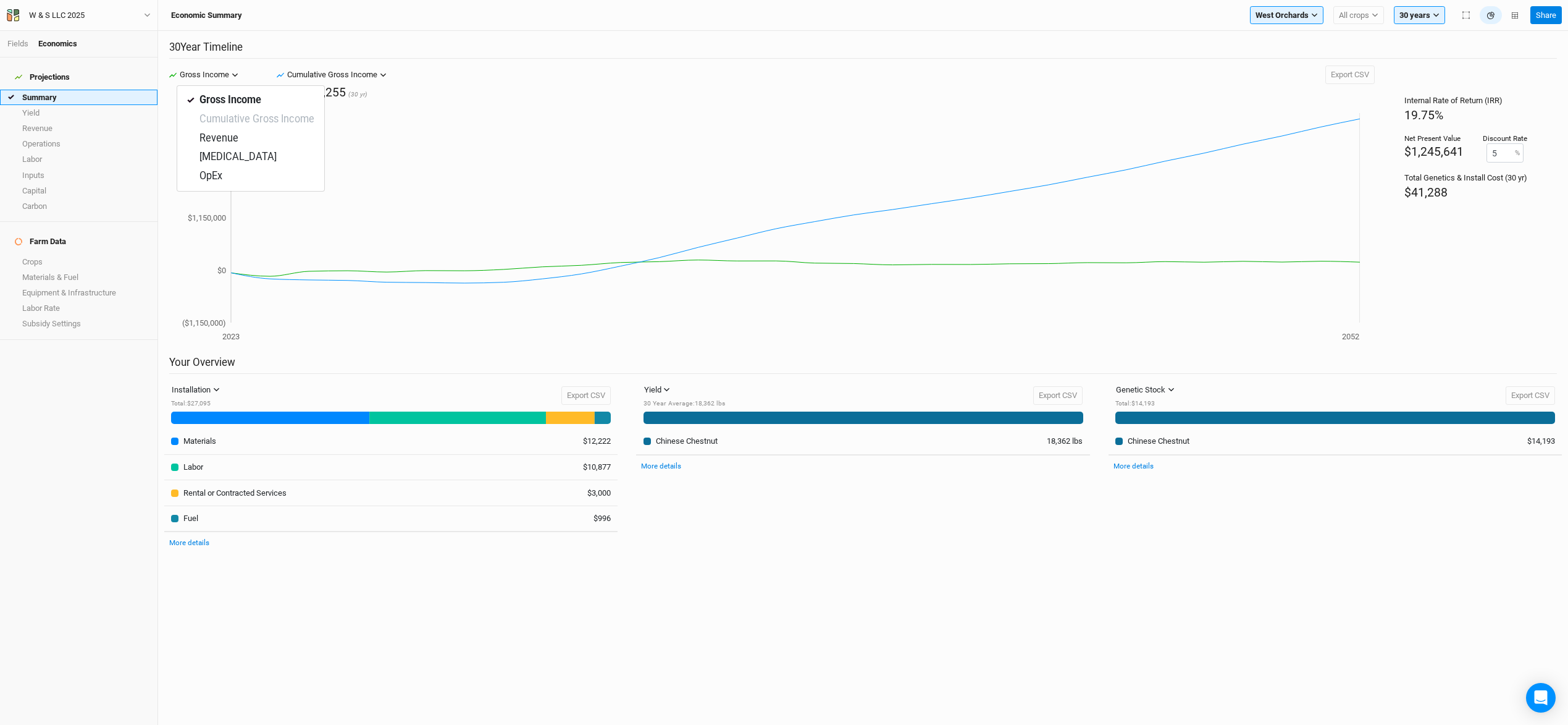
click at [42, 90] on link "Summary" at bounding box center [79, 97] width 157 height 15
